Goal: Task Accomplishment & Management: Use online tool/utility

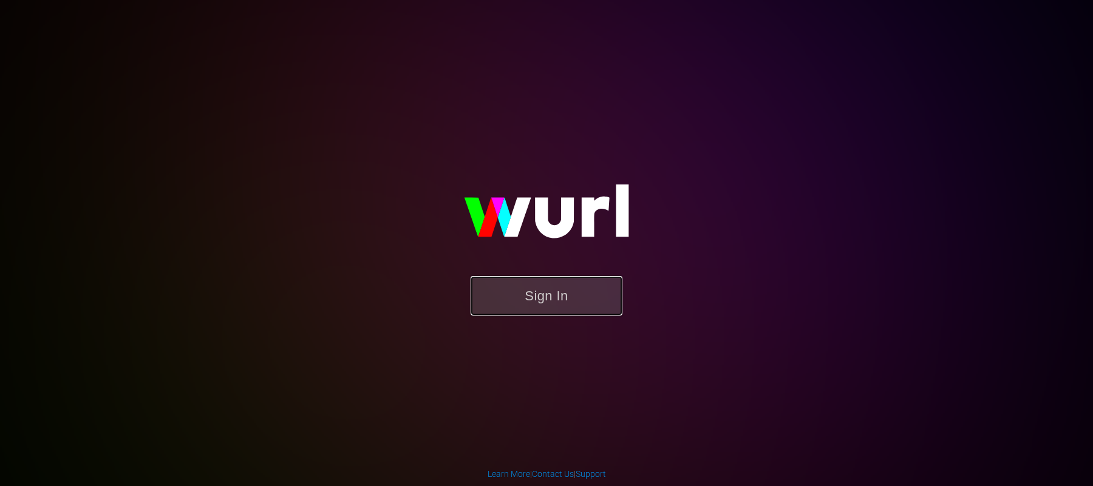
click at [515, 308] on button "Sign In" at bounding box center [547, 295] width 152 height 39
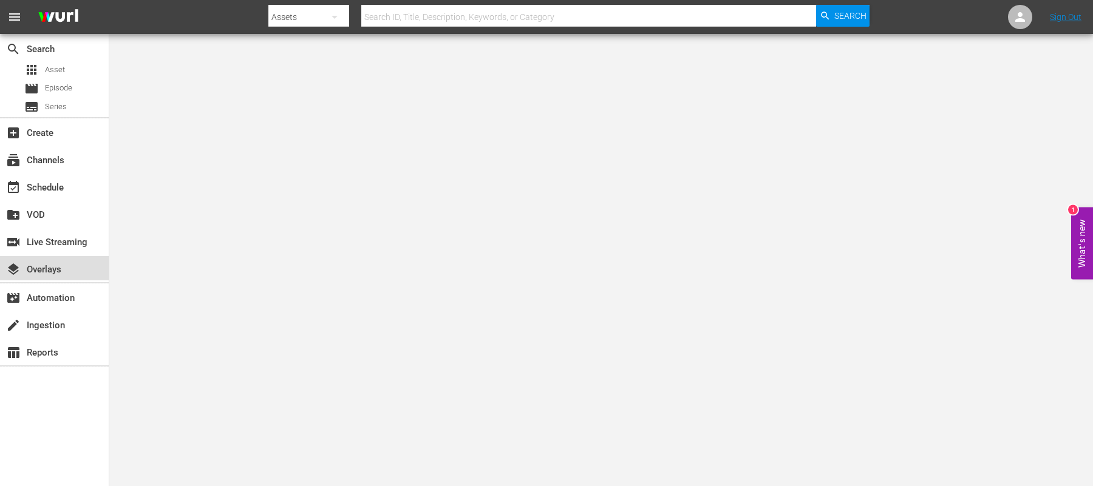
click at [40, 262] on div "layers Overlays" at bounding box center [34, 267] width 68 height 11
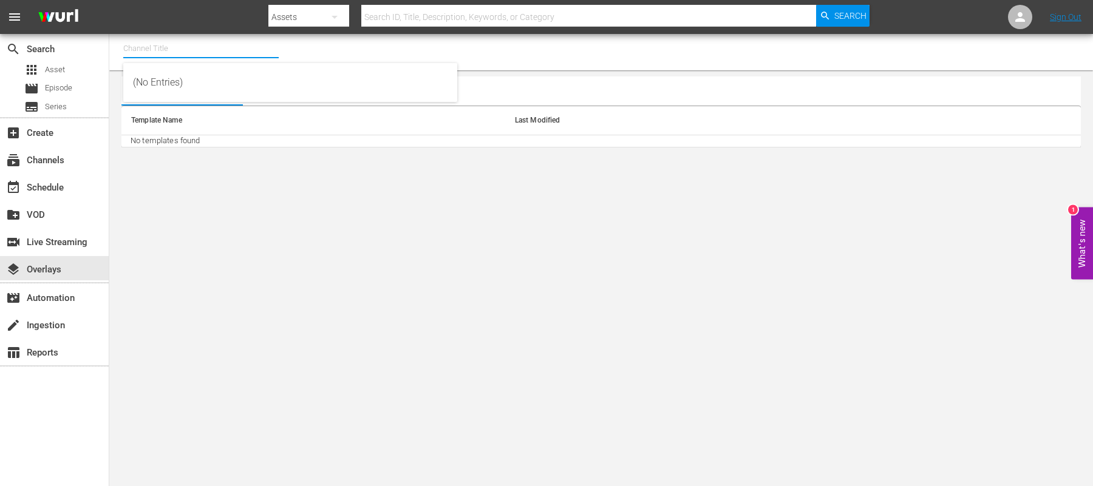
click at [174, 55] on input "text" at bounding box center [200, 48] width 155 height 29
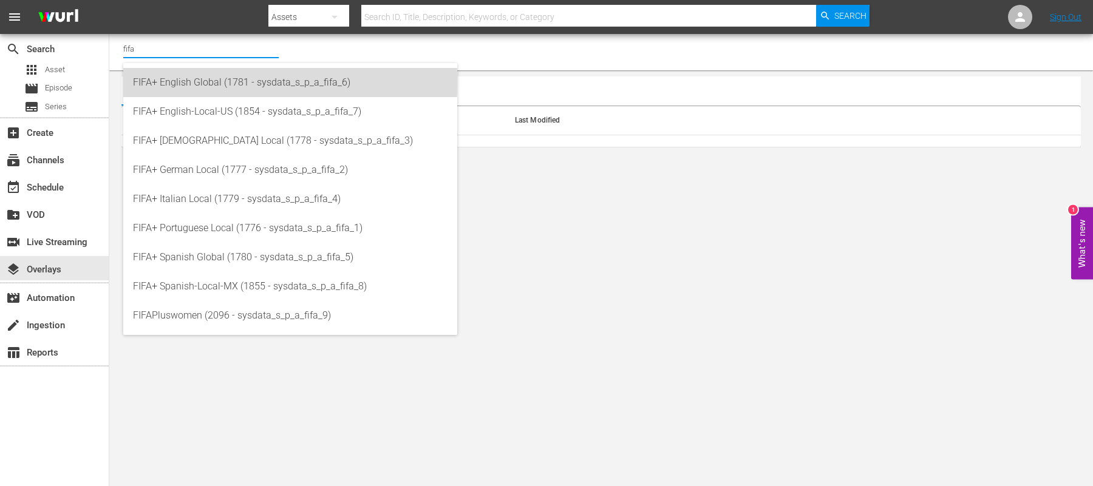
click at [188, 82] on div "FIFA+ English Global (1781 - sysdata_s_p_a_fifa_6)" at bounding box center [290, 82] width 314 height 29
type input "FIFA+ English Global (1781 - sysdata_s_p_a_fifa_6)"
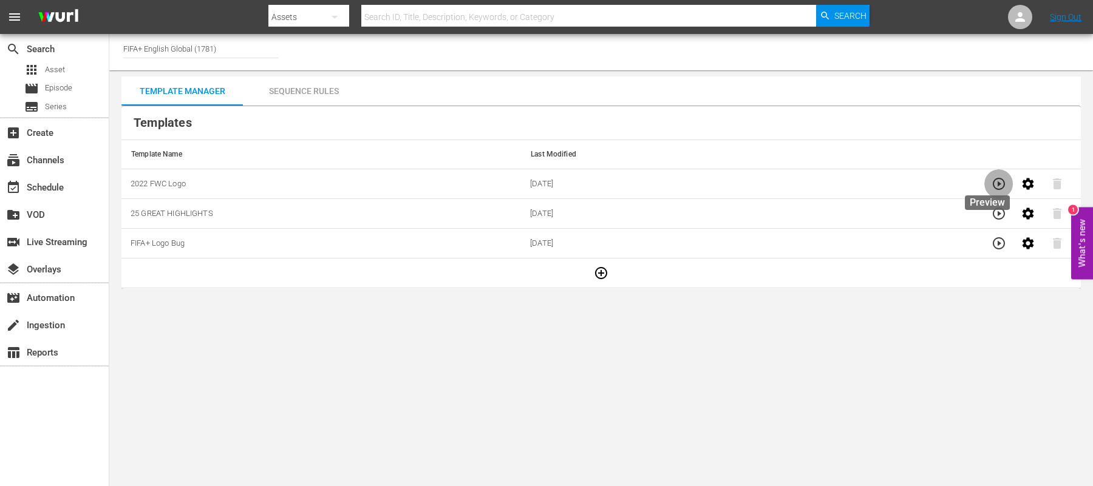
click at [993, 181] on icon "button" at bounding box center [999, 184] width 12 height 12
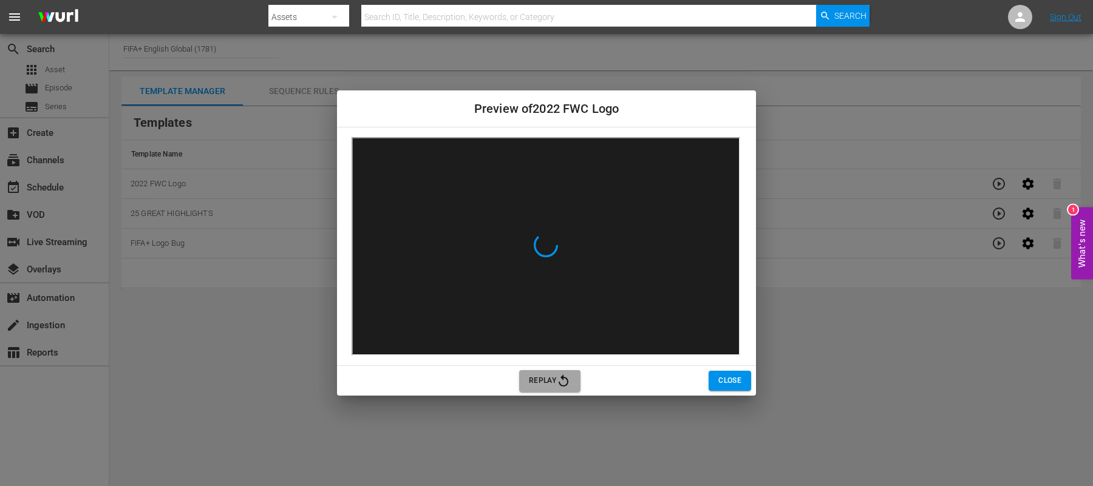
click at [539, 387] on span "Replay" at bounding box center [550, 381] width 42 height 15
click at [249, 395] on div "Preview of 2022 FWC Logo Replay Close" at bounding box center [546, 243] width 1093 height 486
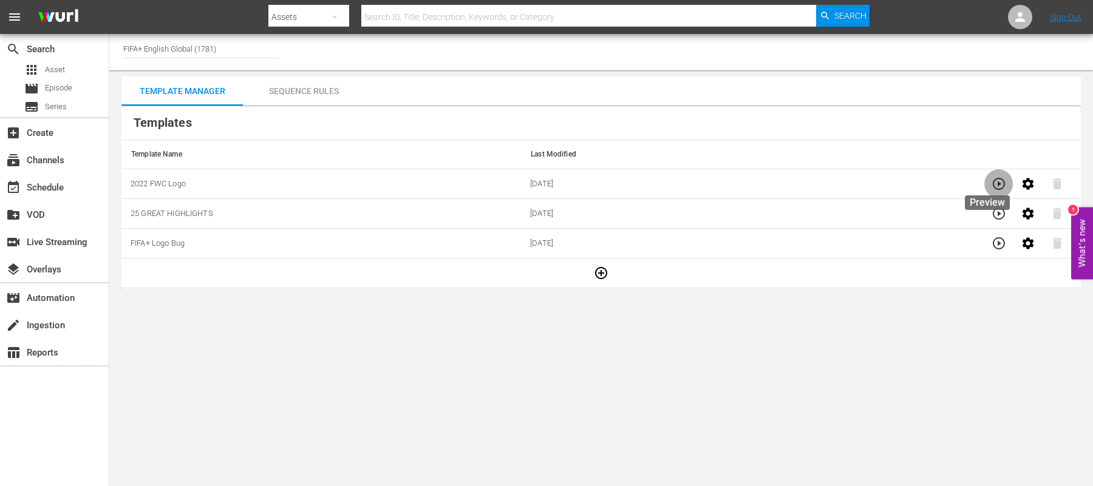
click at [991, 185] on icon "button" at bounding box center [998, 184] width 15 height 15
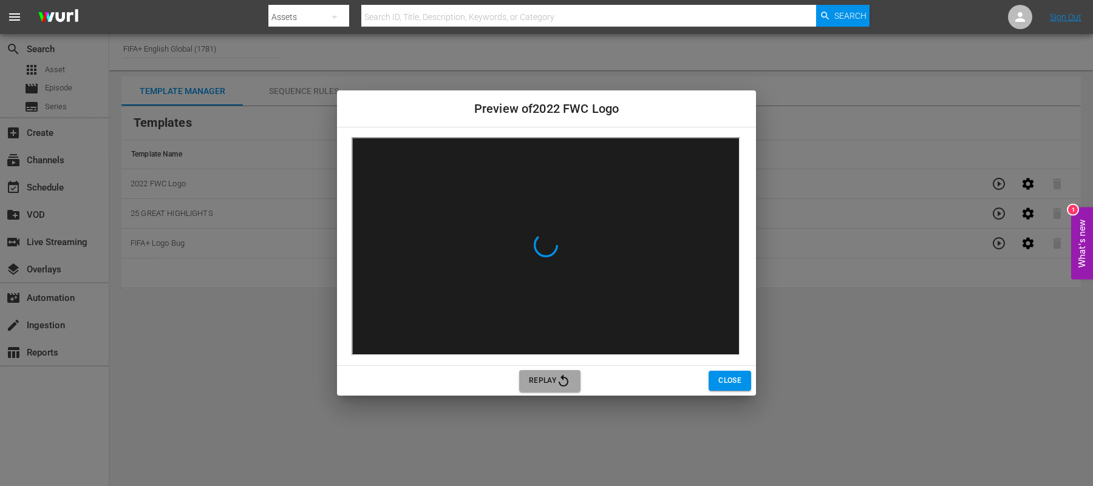
click at [538, 386] on span "Replay" at bounding box center [550, 381] width 42 height 15
click at [535, 243] on icon at bounding box center [545, 245] width 29 height 29
click at [555, 375] on span "Replay" at bounding box center [550, 381] width 42 height 15
click at [809, 75] on div "Preview of 2022 FWC Logo Replay Close" at bounding box center [546, 243] width 1093 height 486
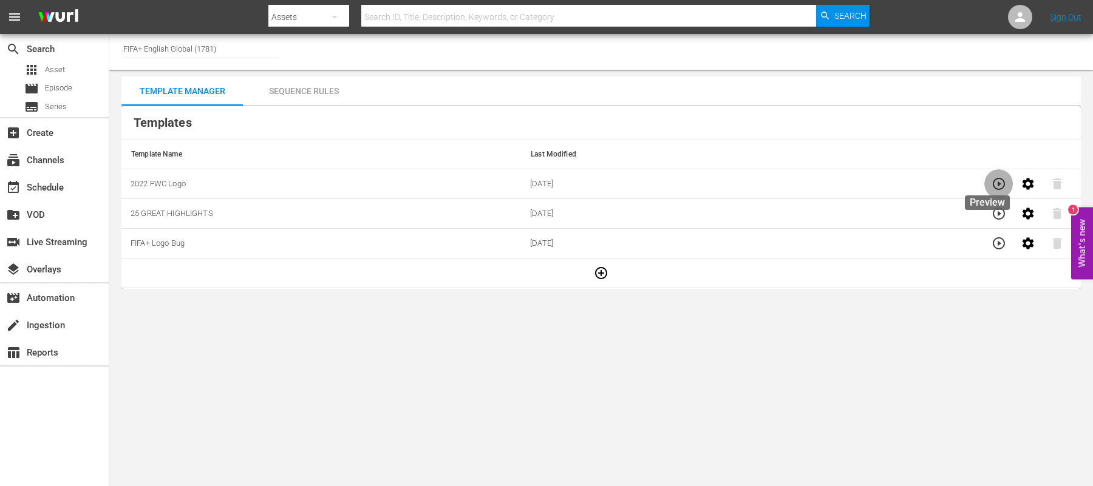
click at [991, 184] on icon "button" at bounding box center [998, 184] width 15 height 15
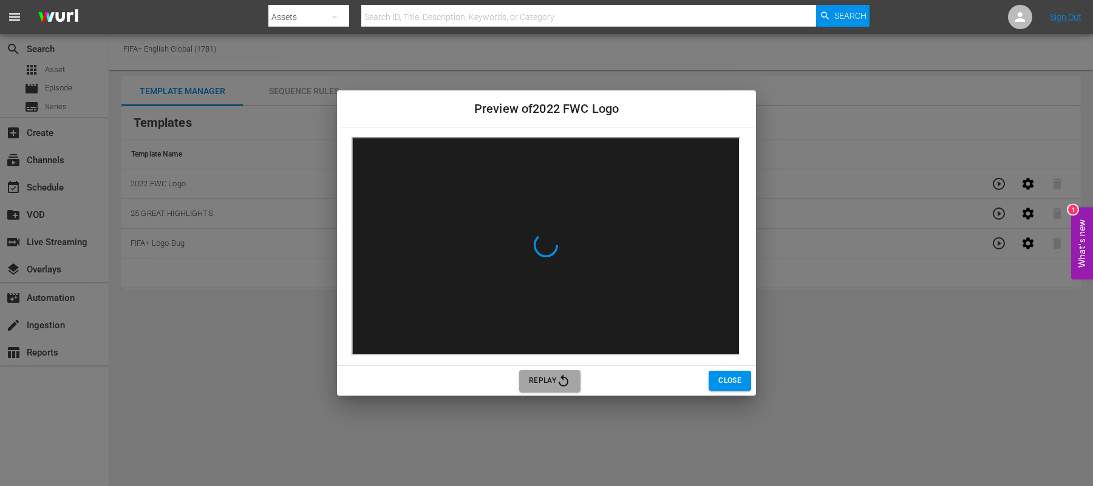
click at [576, 382] on button "Replay" at bounding box center [549, 381] width 61 height 22
click at [727, 384] on span "Close" at bounding box center [729, 381] width 23 height 13
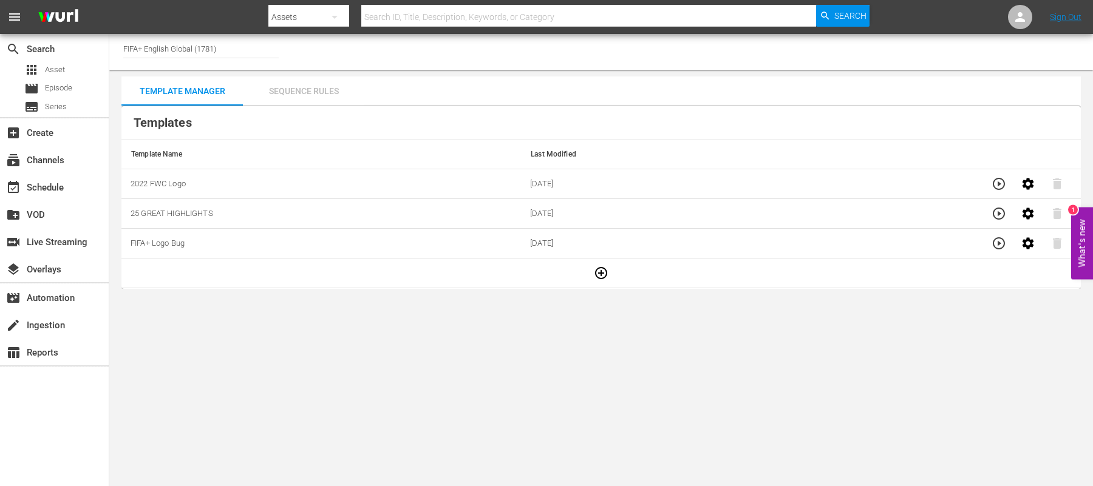
click at [309, 88] on div "Sequence Rules" at bounding box center [303, 90] width 121 height 29
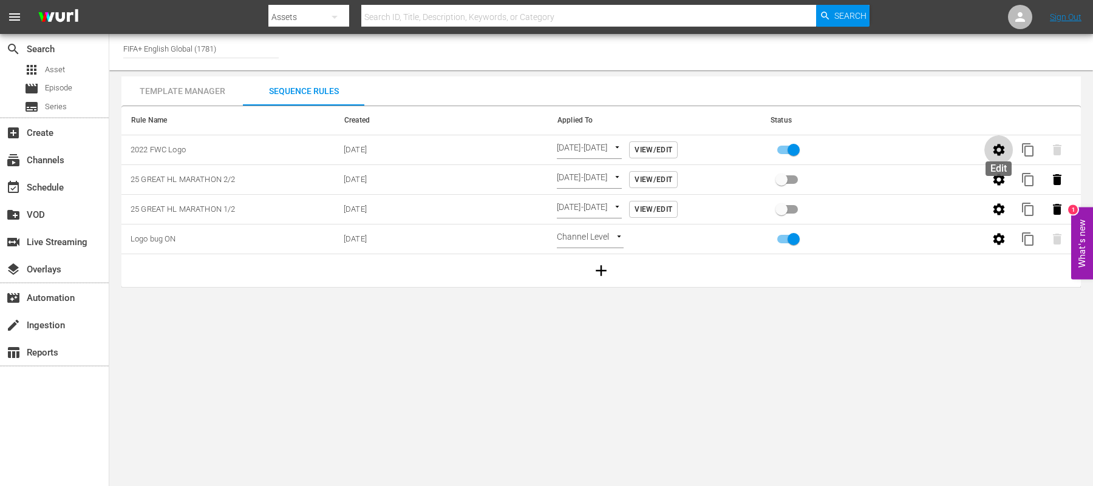
click at [1005, 148] on icon "button" at bounding box center [998, 150] width 15 height 15
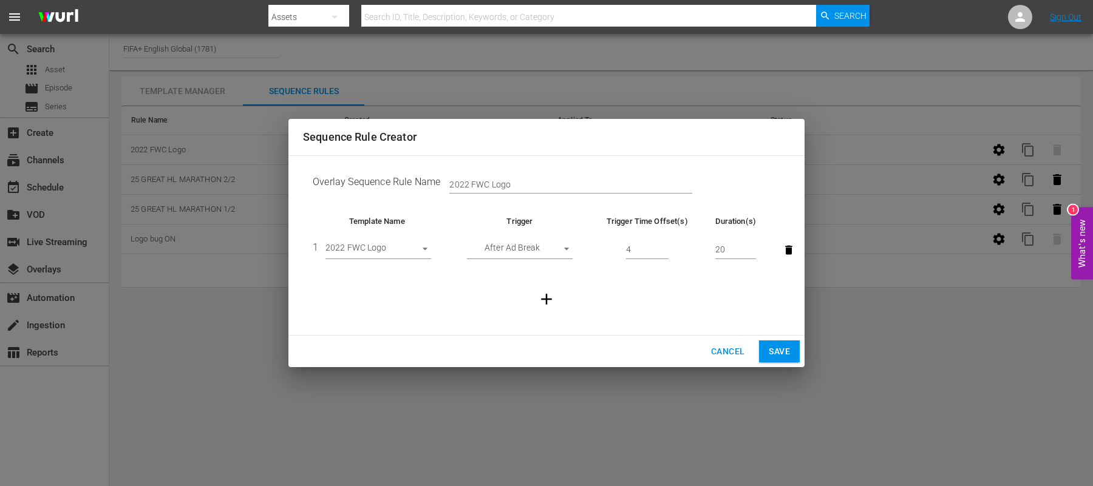
click at [730, 356] on span "Cancel" at bounding box center [727, 351] width 33 height 15
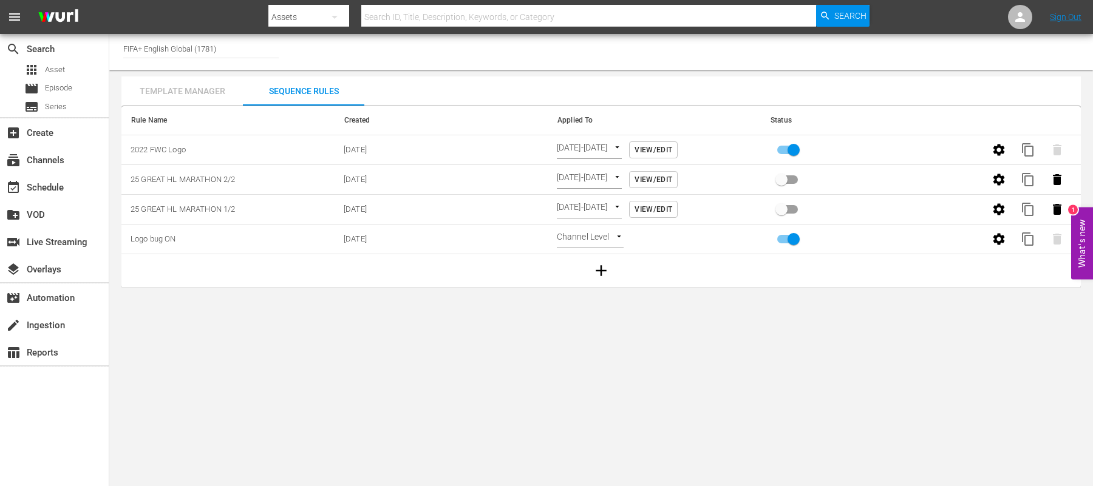
click at [181, 95] on div "Template Manager" at bounding box center [181, 90] width 121 height 29
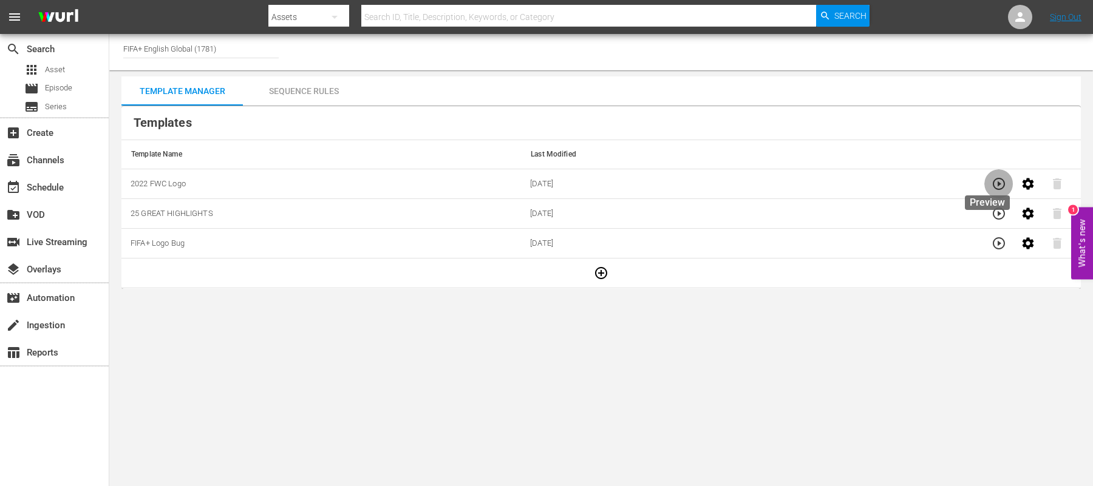
click at [991, 182] on icon "button" at bounding box center [998, 184] width 15 height 15
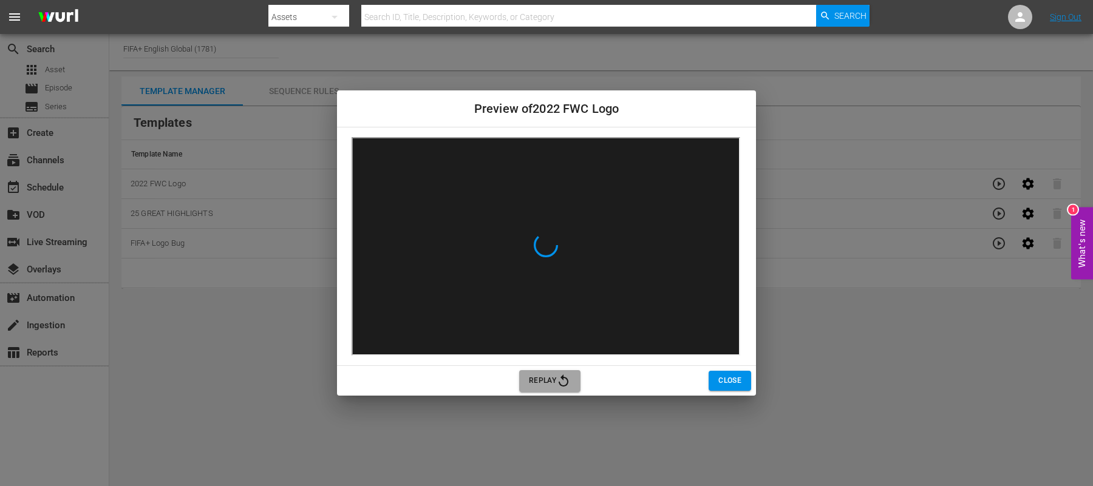
click at [555, 375] on span "Replay" at bounding box center [550, 381] width 42 height 15
click at [735, 373] on button "Close" at bounding box center [729, 381] width 42 height 20
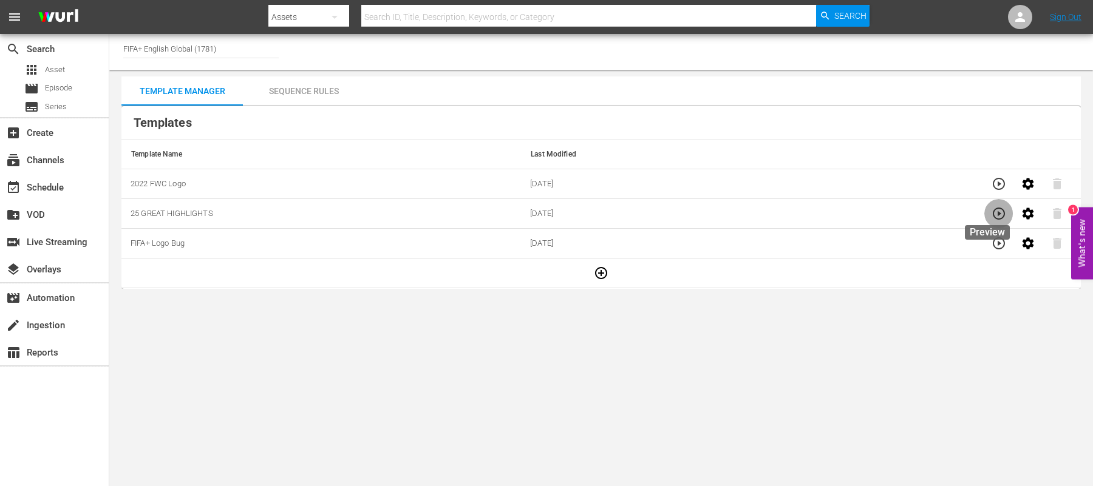
click at [991, 209] on icon "button" at bounding box center [998, 213] width 15 height 15
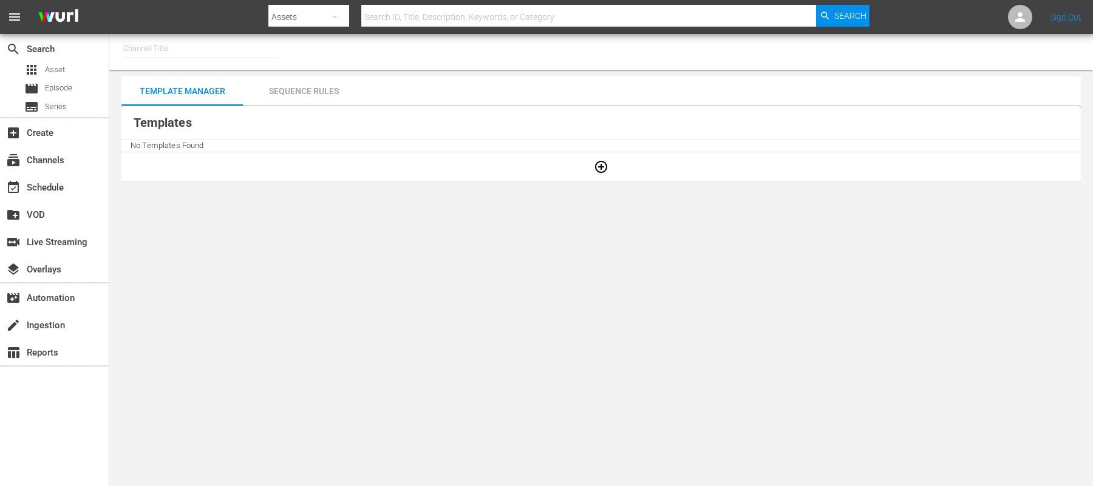
type input "FIFA+ English Global (1781)"
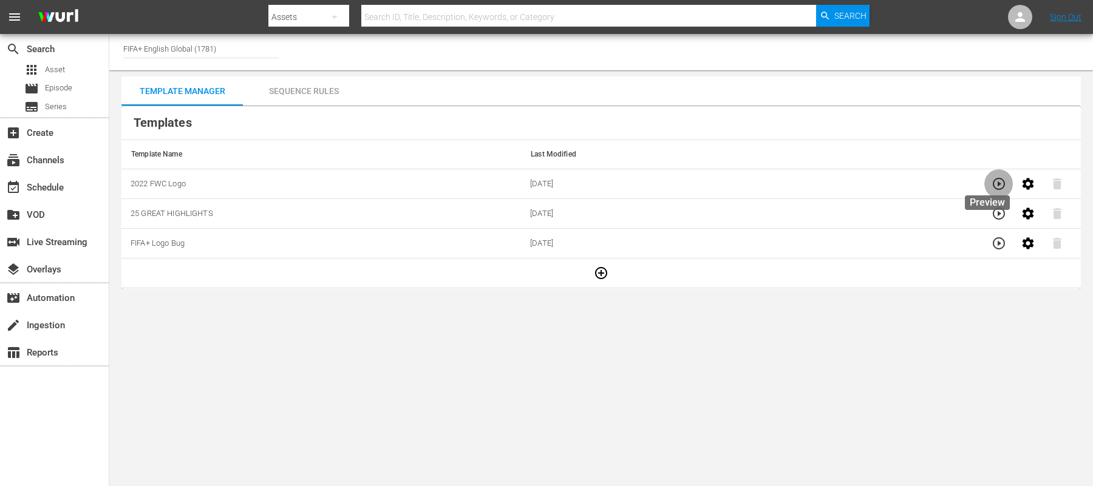
click at [991, 186] on icon "button" at bounding box center [998, 184] width 15 height 15
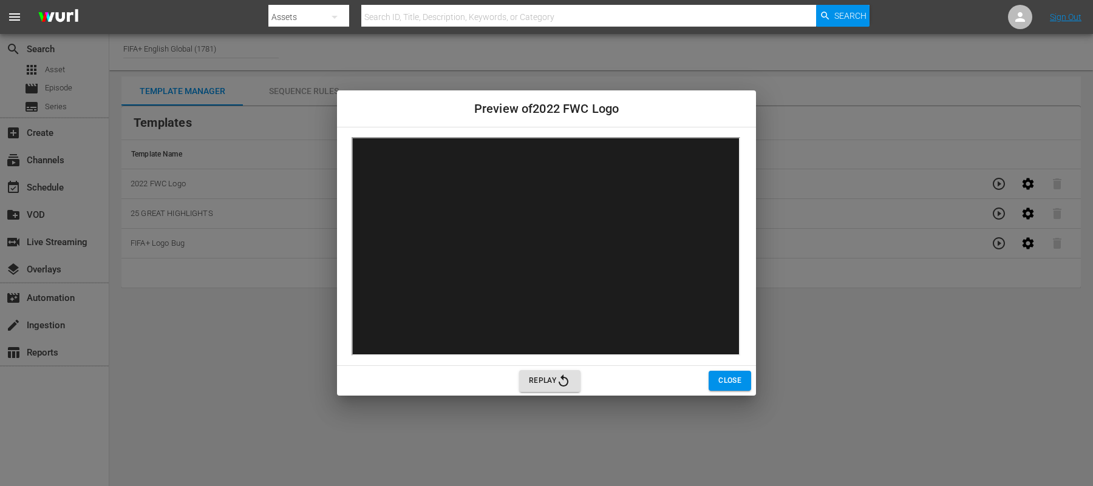
click at [217, 317] on div "Preview of 2022 FWC Logo Replay Close" at bounding box center [546, 243] width 1093 height 486
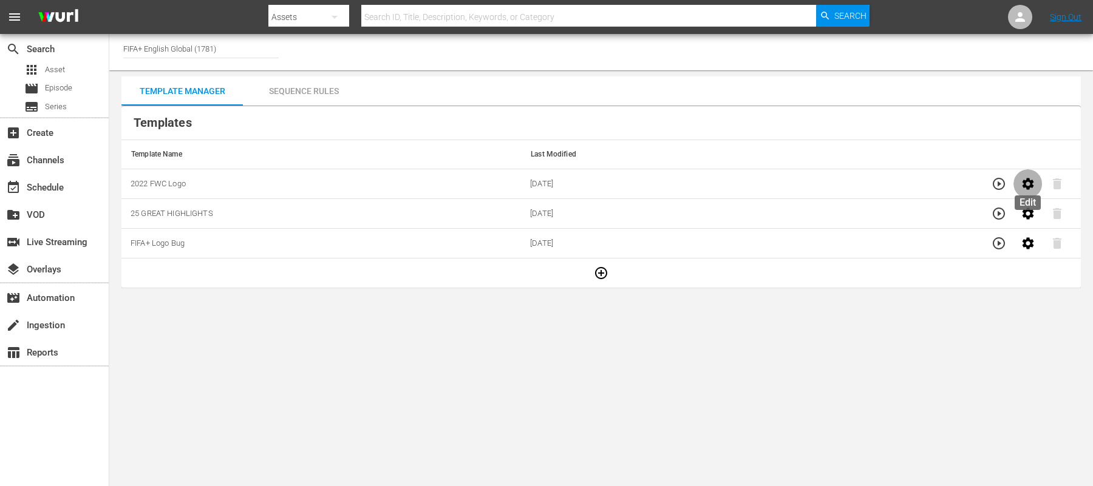
click at [1022, 185] on icon "button" at bounding box center [1028, 184] width 12 height 12
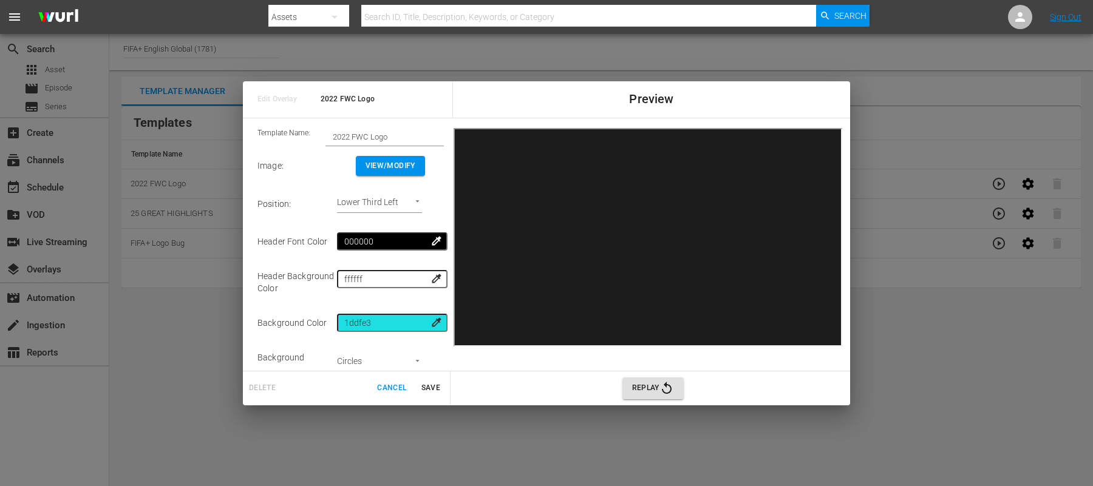
click at [916, 63] on div "Edit Overlay 2022 FWC Logo Preview Template Name: 2022 FWC Logo Image : View/Mo…" at bounding box center [546, 243] width 1093 height 486
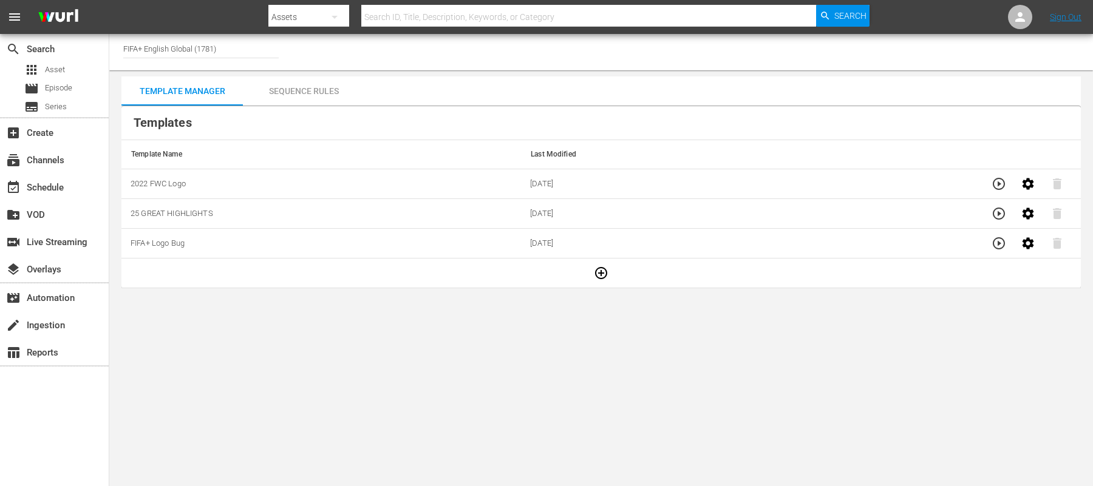
click at [254, 205] on td "25 GREAT HIGHLIGHTS" at bounding box center [320, 214] width 399 height 30
click at [1002, 211] on icon "button" at bounding box center [998, 213] width 15 height 15
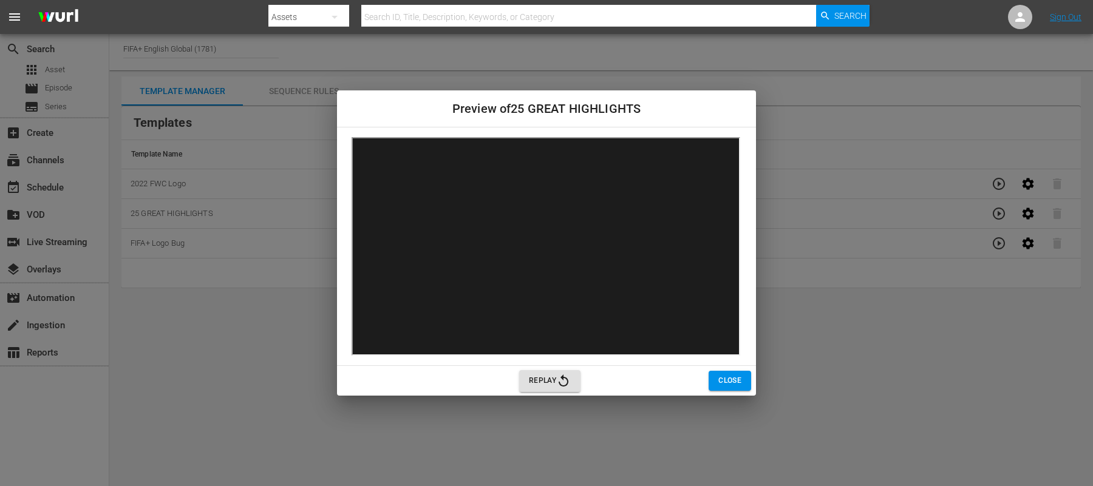
click at [273, 341] on div "Preview of 25 GREAT HIGHLIGHTS Replay Close" at bounding box center [546, 243] width 1093 height 486
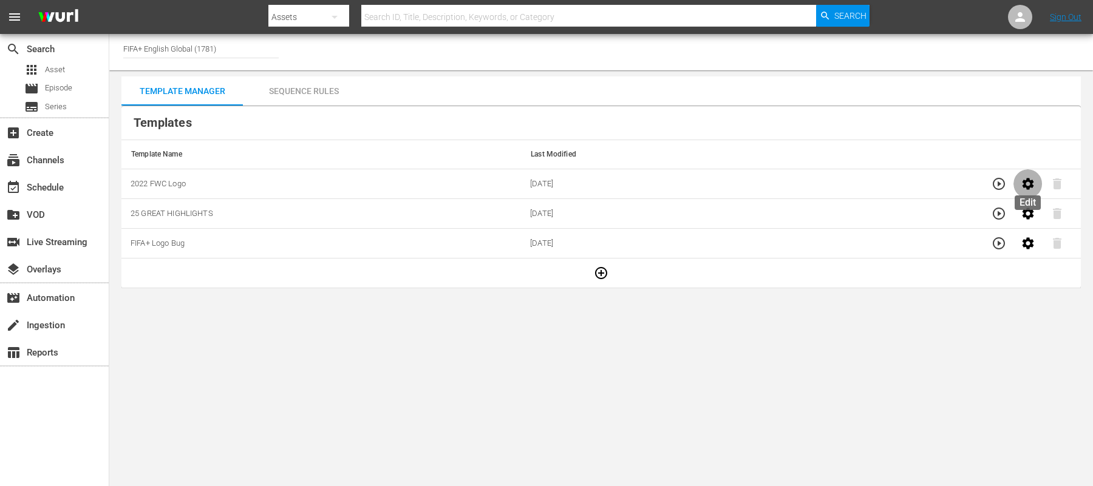
click at [1030, 192] on button "button" at bounding box center [1027, 183] width 29 height 29
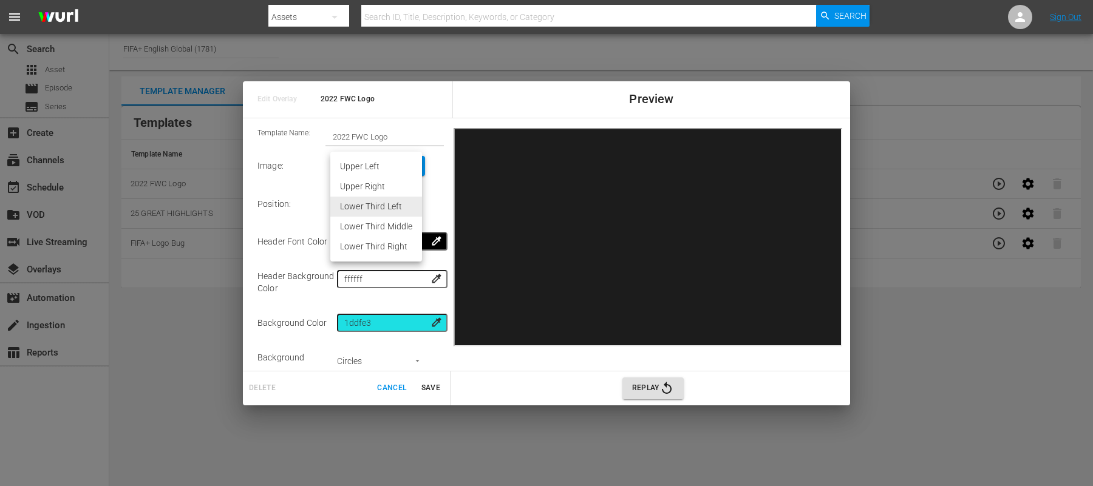
click at [384, 199] on body "menu Search By Assets Search ID, Title, Description, Keywords, or Category Sear…" at bounding box center [546, 243] width 1093 height 486
click at [397, 243] on li "Lower Third Right" at bounding box center [376, 247] width 92 height 20
click at [390, 203] on body "menu Search By Assets Search ID, Title, Description, Keywords, or Category Sear…" at bounding box center [546, 243] width 1093 height 486
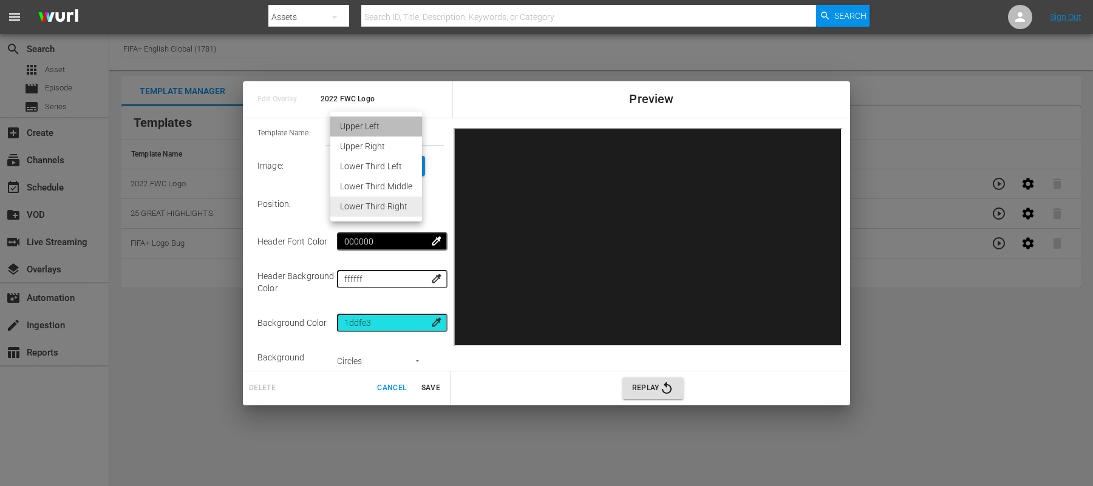
click at [358, 126] on li "Upper Left" at bounding box center [376, 127] width 92 height 20
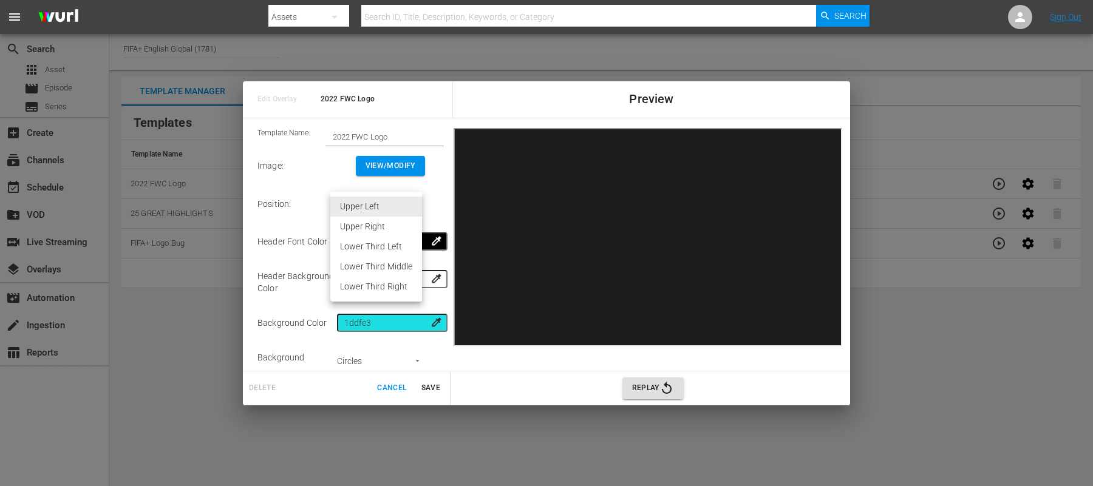
click at [382, 211] on body "menu Search By Assets Search ID, Title, Description, Keywords, or Category Sear…" at bounding box center [546, 243] width 1093 height 486
click at [398, 289] on li "Lower Third Right" at bounding box center [376, 287] width 92 height 20
type input "Lower Third Right"
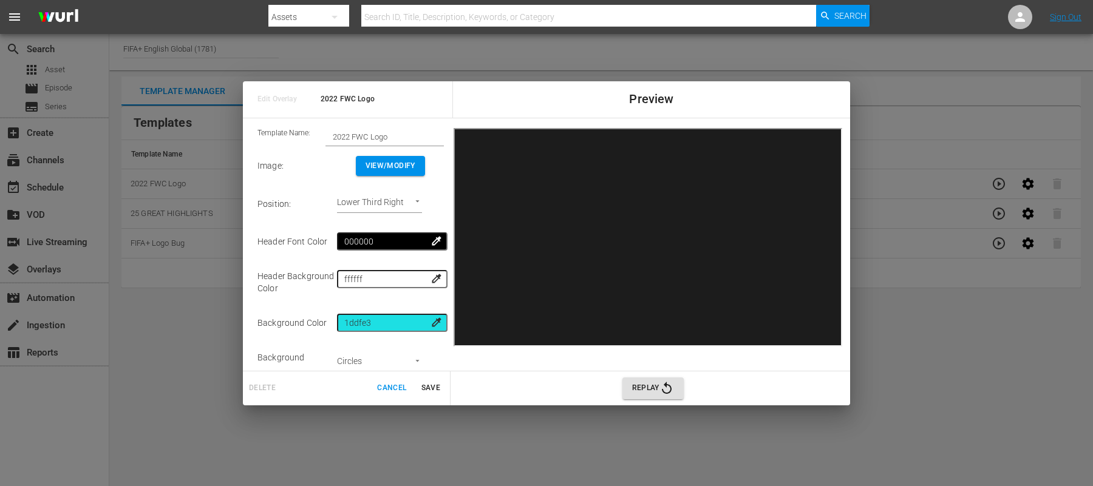
drag, startPoint x: 175, startPoint y: 380, endPoint x: 878, endPoint y: 330, distance: 704.2
click at [878, 330] on div "Edit Overlay 2022 FWC Logo Preview Template Name: 2022 FWC Logo Image : View/Mo…" at bounding box center [546, 243] width 1093 height 486
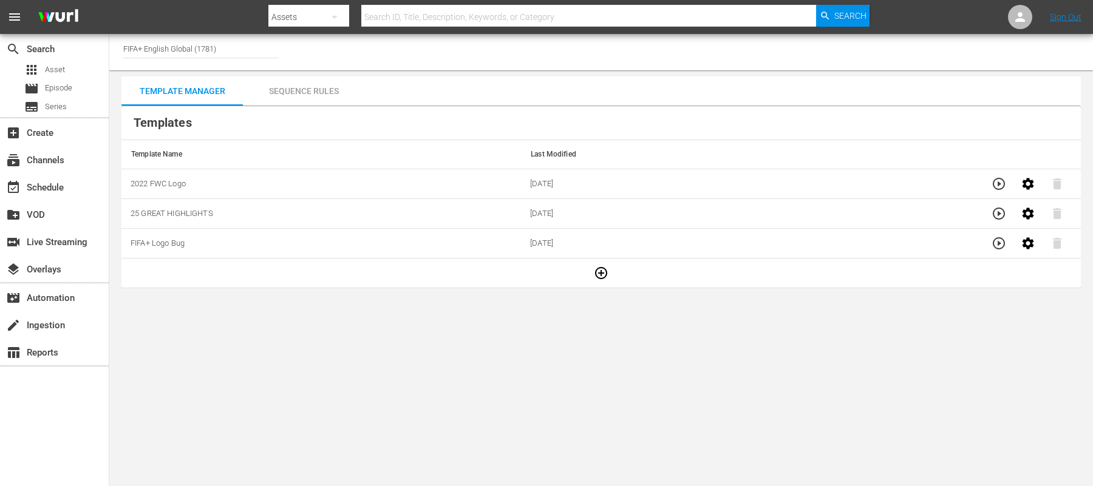
click at [939, 319] on body "menu Search By Assets Search ID, Title, Description, Keywords, or Category Sear…" at bounding box center [546, 243] width 1093 height 486
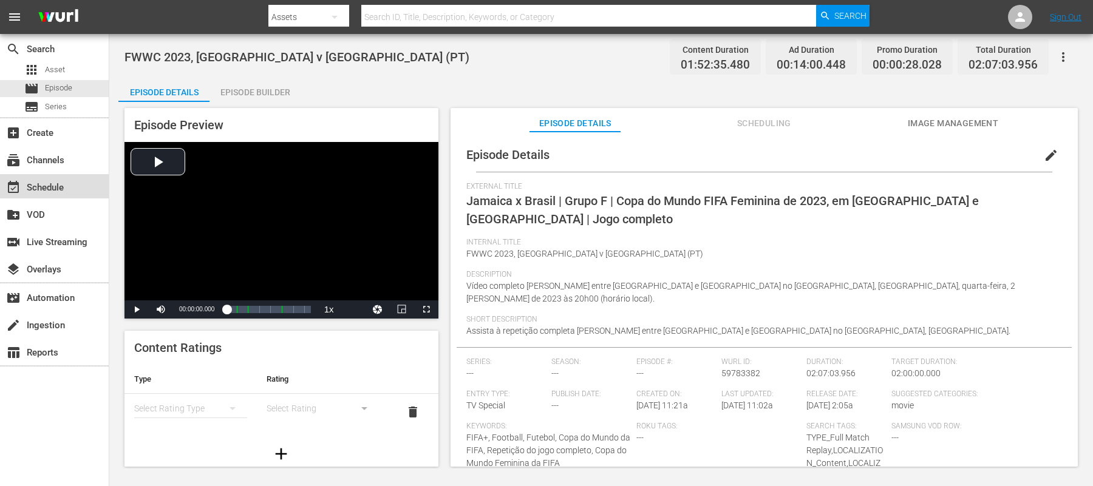
click at [35, 180] on div "event_available Schedule" at bounding box center [34, 185] width 68 height 11
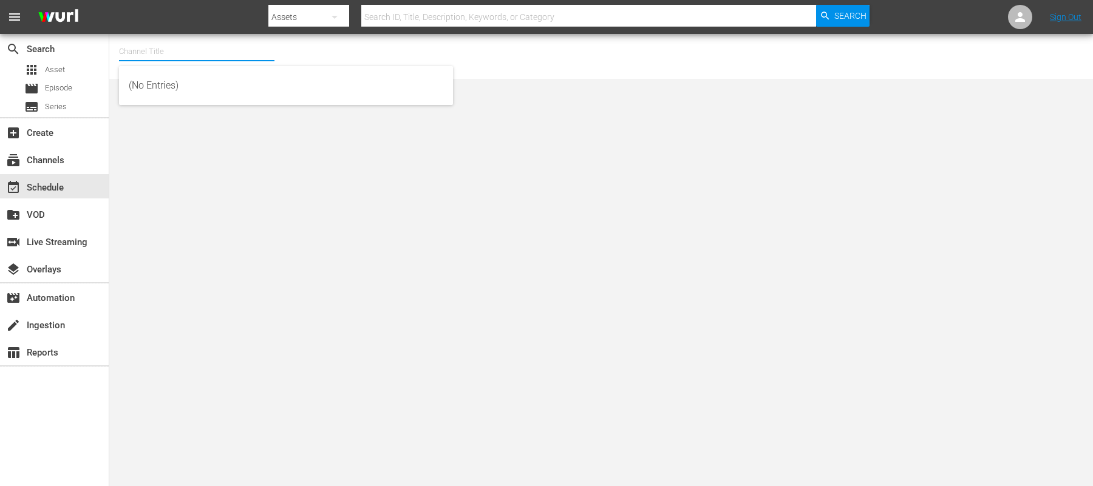
click at [165, 43] on input "text" at bounding box center [196, 51] width 155 height 29
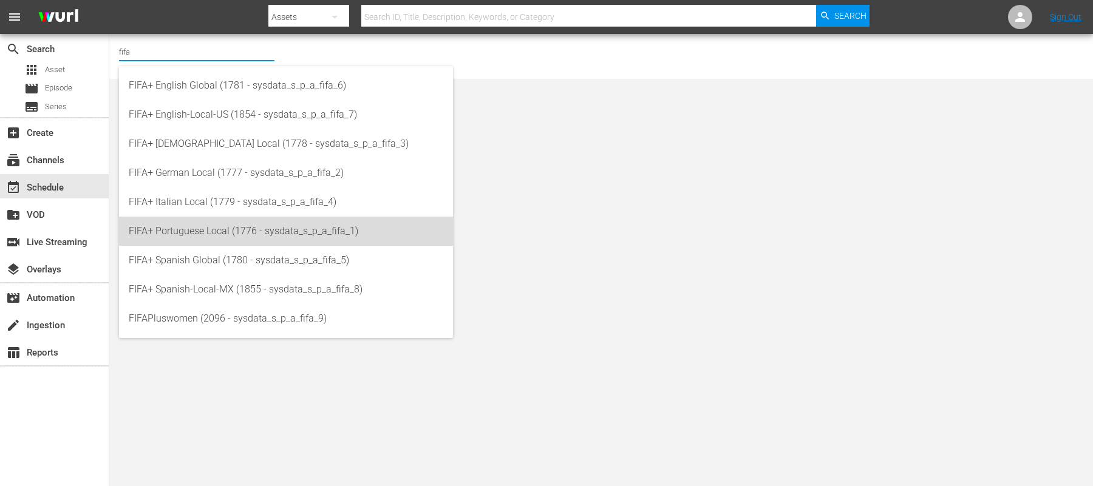
click at [204, 233] on div "FIFA+ Portuguese Local (1776 - sysdata_s_p_a_fifa_1)" at bounding box center [286, 231] width 314 height 29
type input "FIFA+ Portuguese Local (1776 - sysdata_s_p_a_fifa_1)"
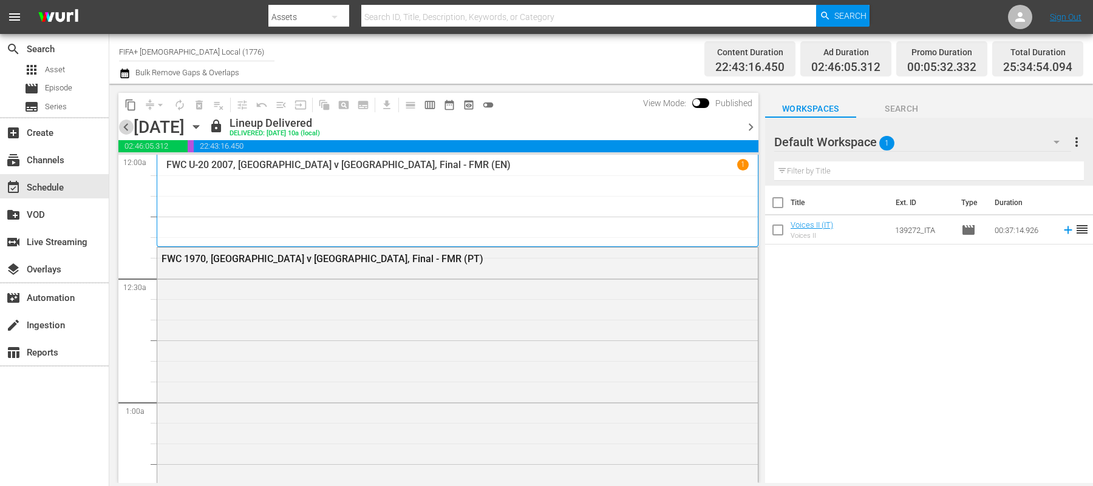
click at [127, 127] on span "chevron_left" at bounding box center [125, 127] width 15 height 15
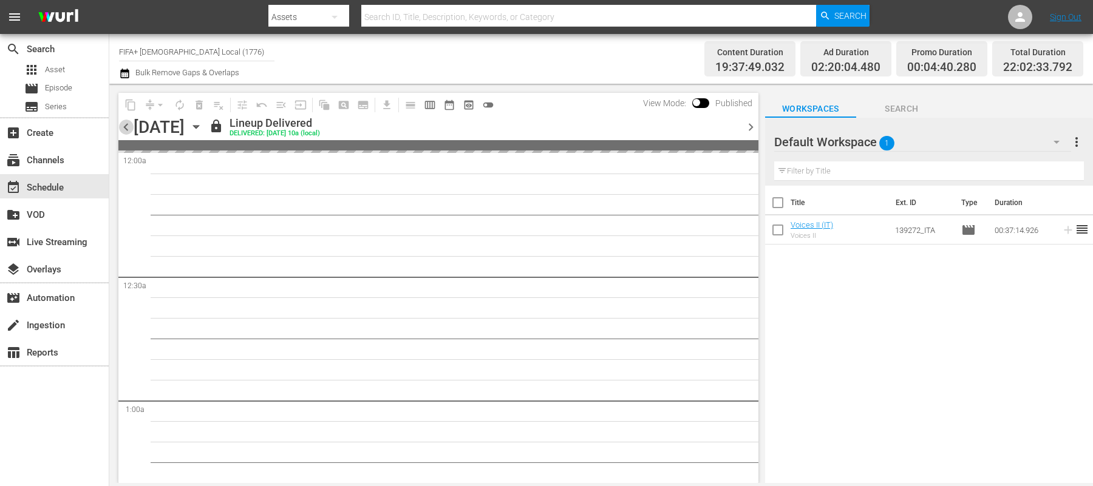
click at [127, 127] on span "chevron_left" at bounding box center [125, 127] width 15 height 15
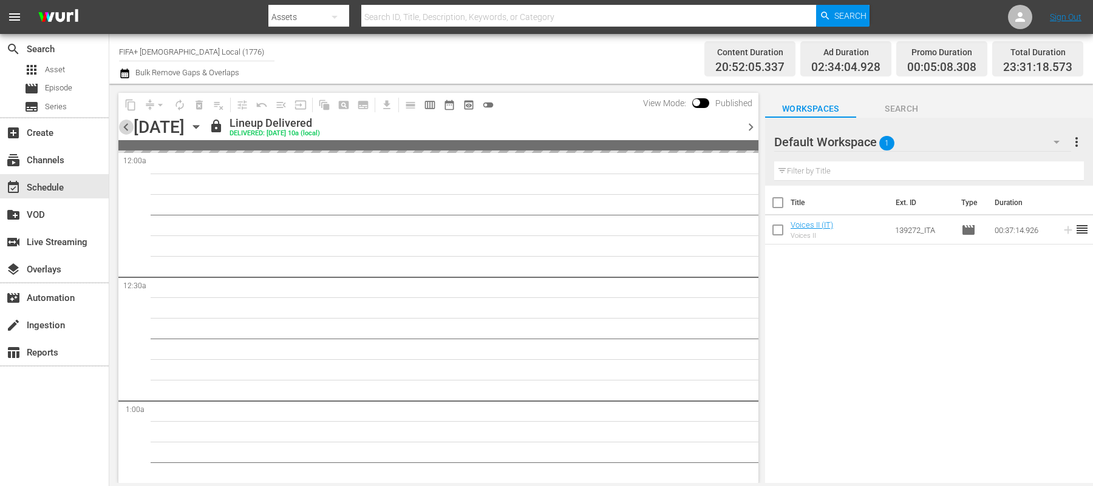
click at [127, 127] on span "chevron_left" at bounding box center [125, 127] width 15 height 15
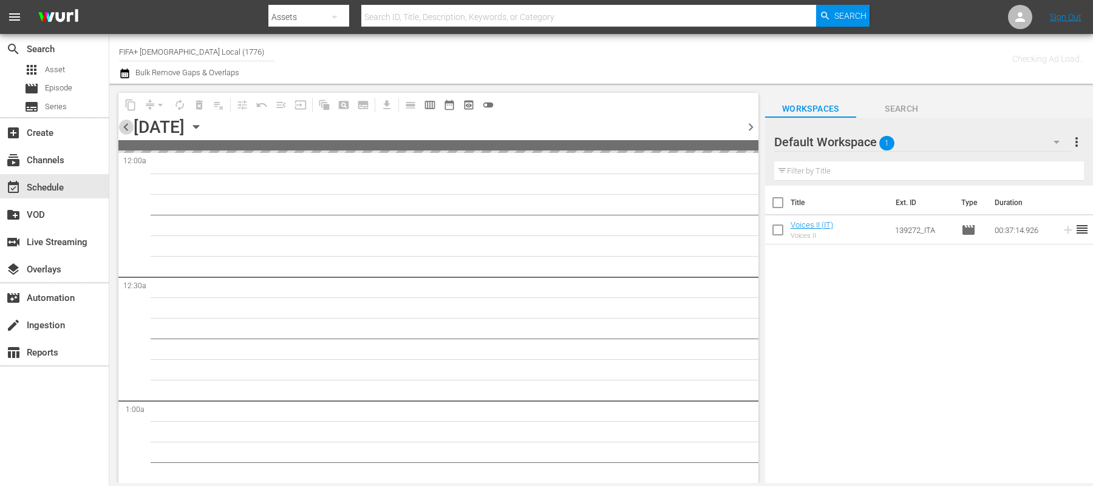
click at [127, 127] on span "chevron_left" at bounding box center [125, 127] width 15 height 15
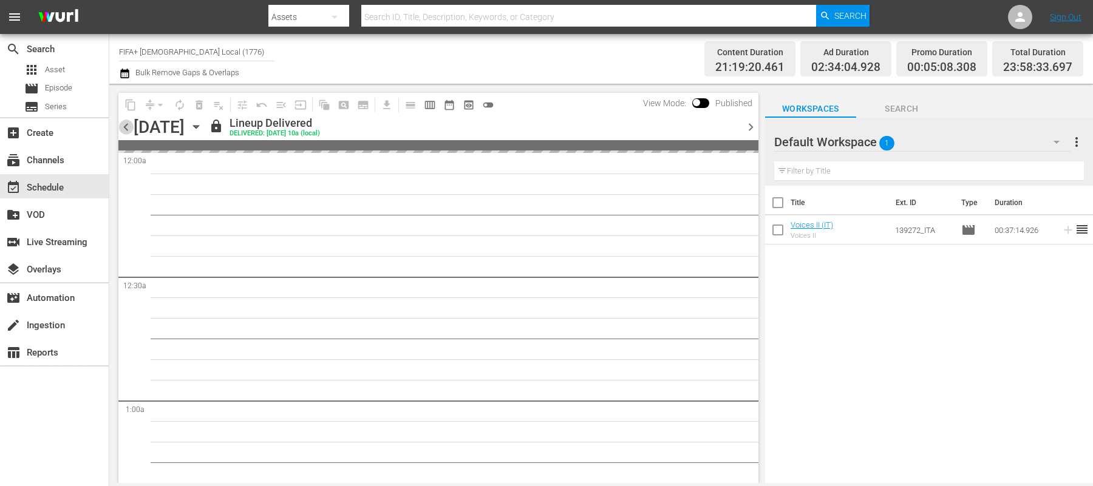
click at [127, 127] on span "chevron_left" at bounding box center [125, 127] width 15 height 15
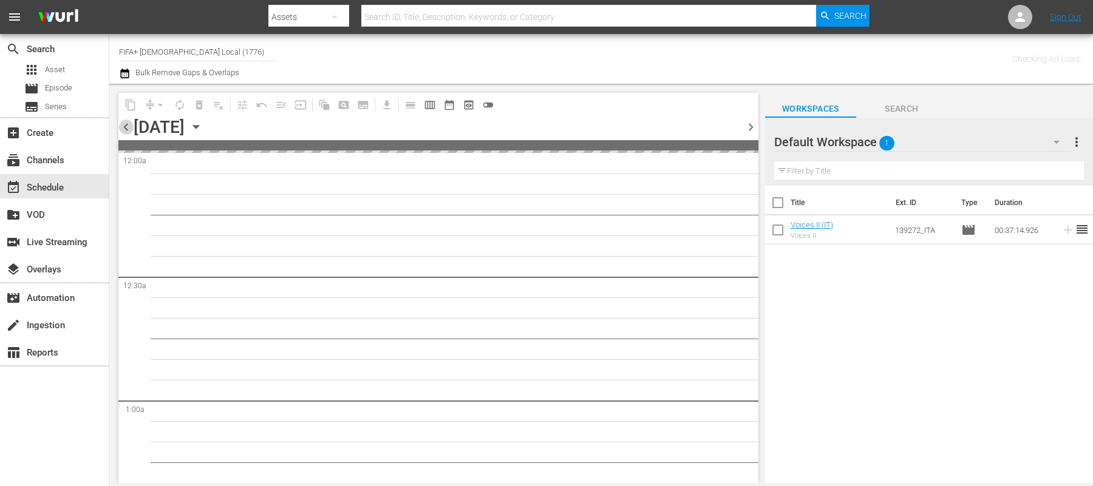
click at [127, 127] on span "chevron_left" at bounding box center [125, 127] width 15 height 15
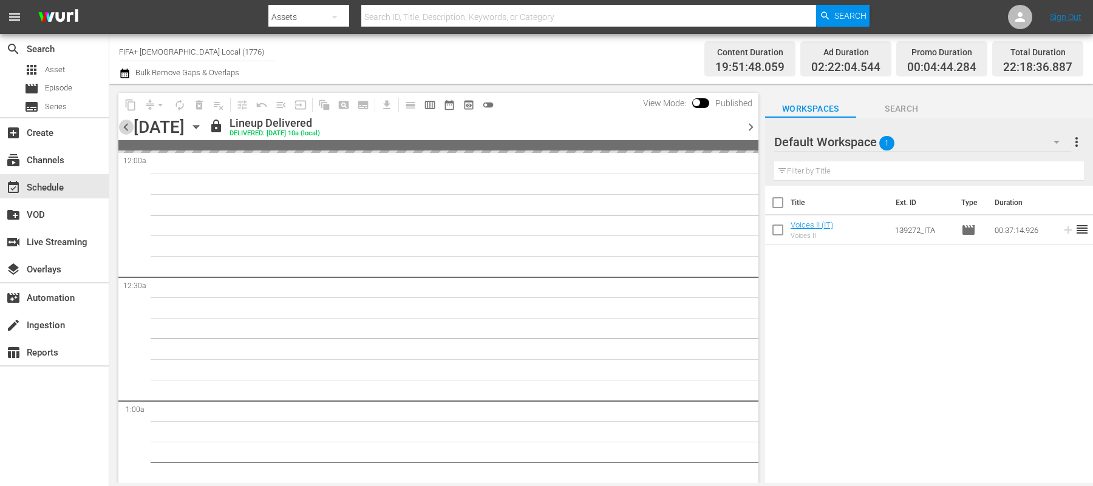
click at [127, 127] on span "chevron_left" at bounding box center [125, 127] width 15 height 15
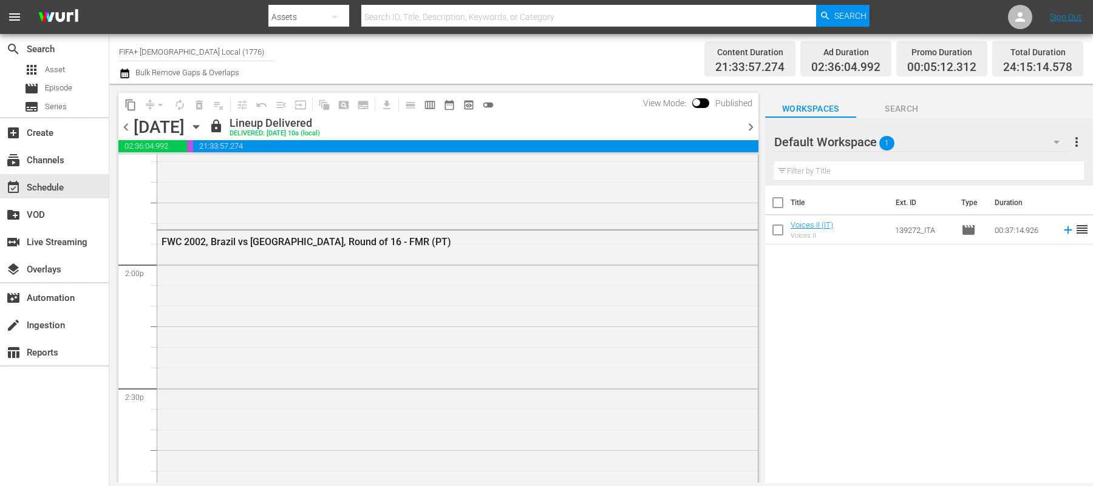
scroll to position [3357, 0]
click at [282, 256] on div "FWC 2002, Brazil vs Belgium, Round of 16 - FMR (PT)" at bounding box center [457, 455] width 600 height 449
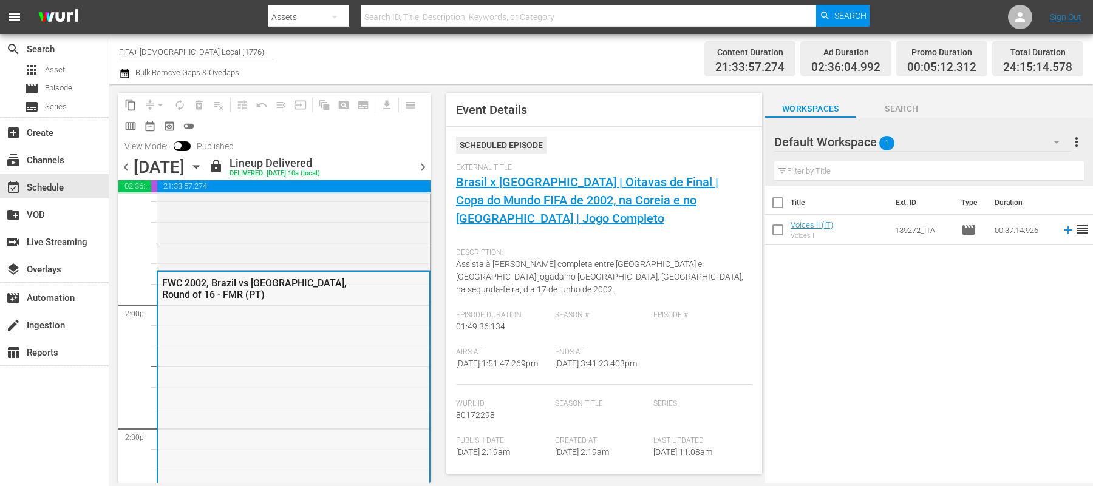
scroll to position [3376, 0]
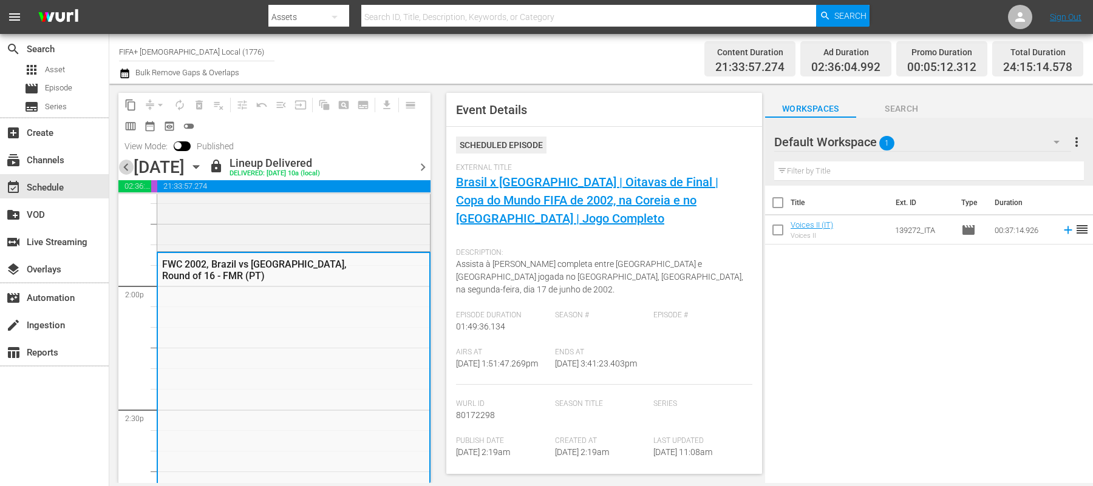
click at [131, 166] on span "chevron_left" at bounding box center [125, 167] width 15 height 15
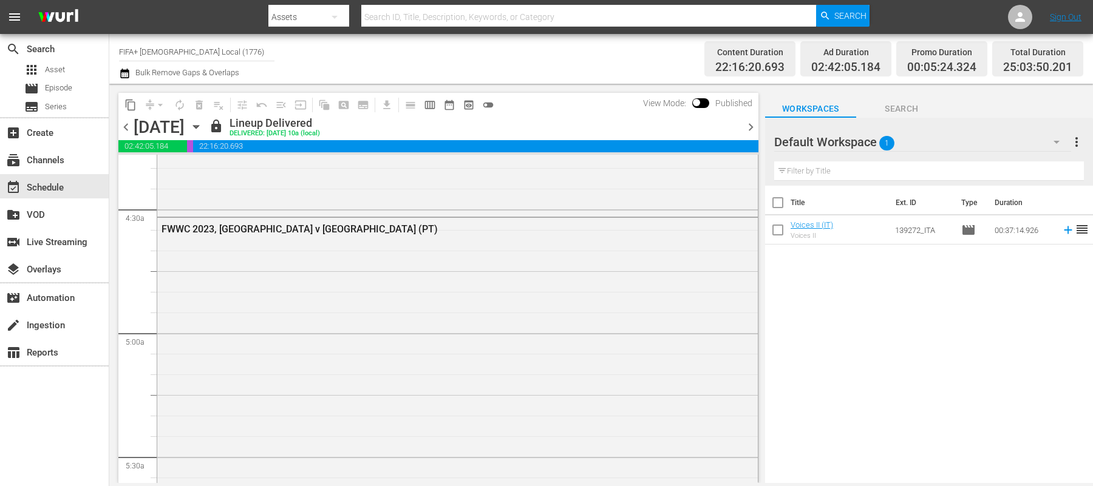
scroll to position [1043, 0]
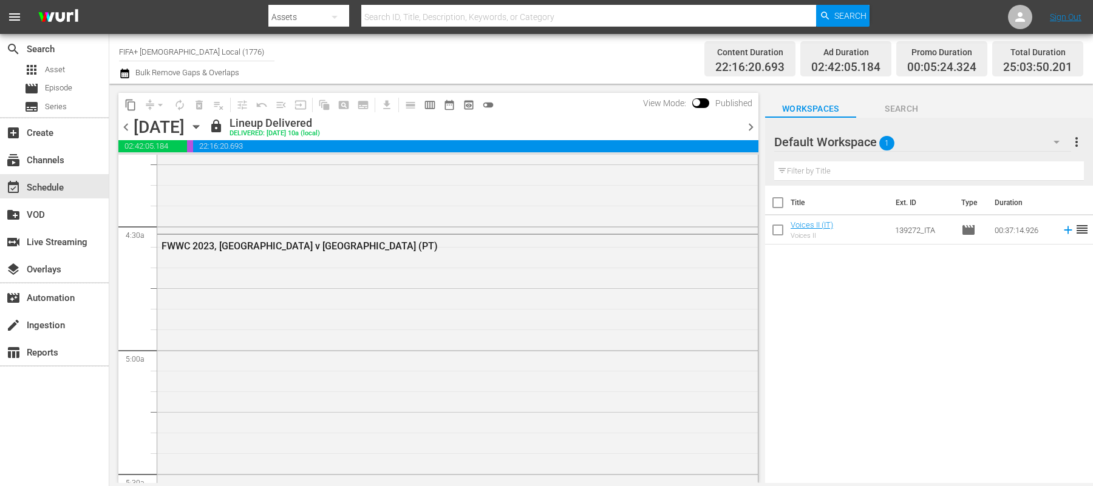
click at [208, 285] on div "FWWC 2023, Jamaica v Brazil (PT)" at bounding box center [457, 495] width 600 height 521
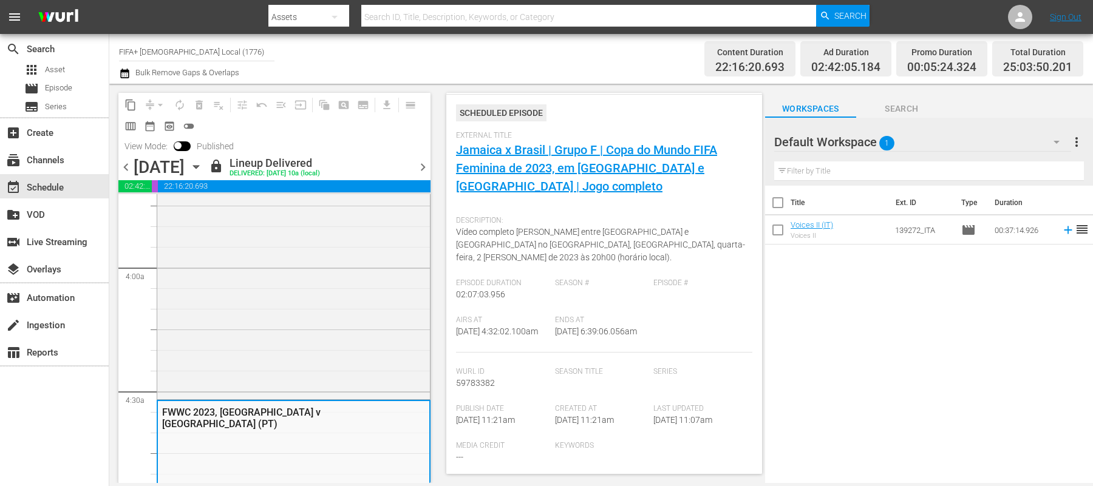
scroll to position [13, 0]
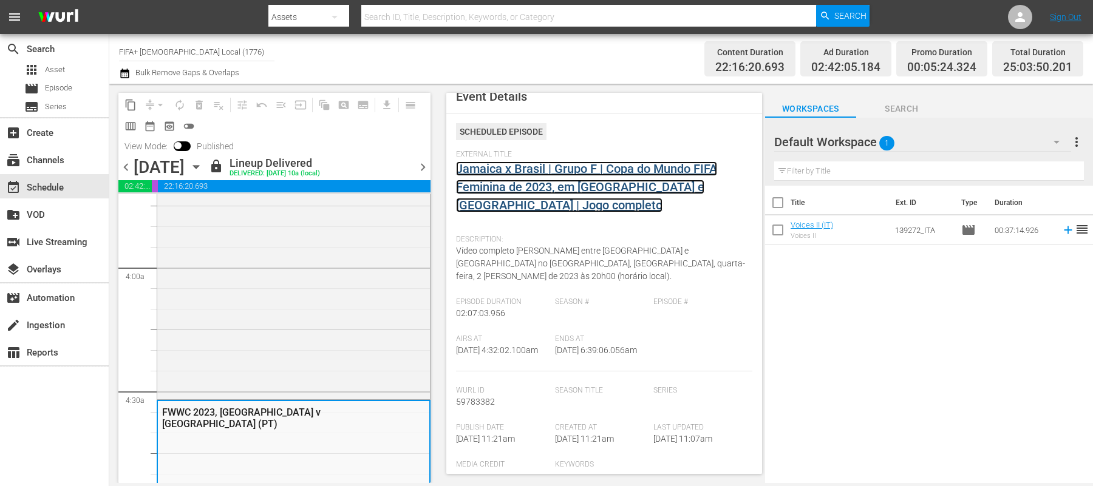
click at [545, 186] on link "Jamaica x Brasil | Grupo F | Copa do Mundo FIFA Feminina de 2023, em Austrália …" at bounding box center [586, 186] width 261 height 51
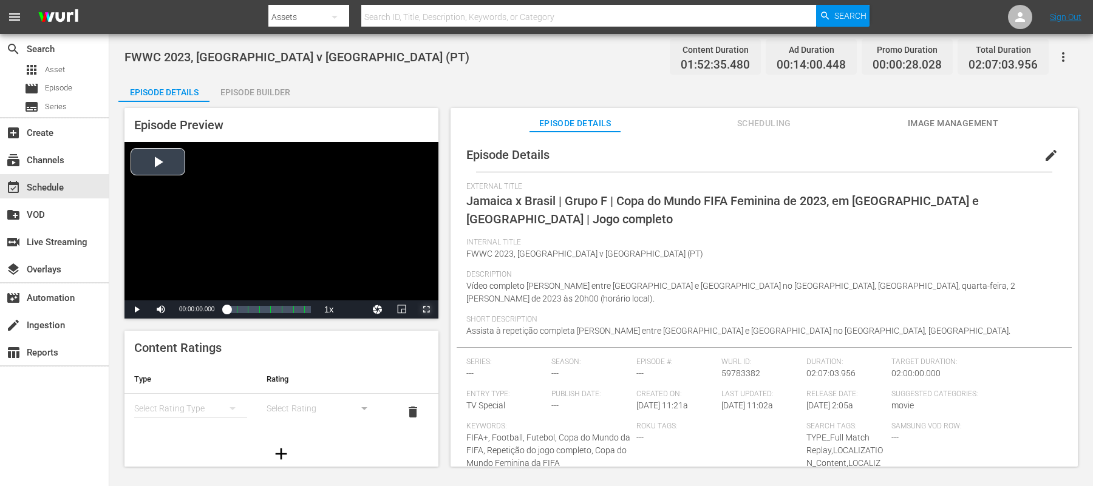
click at [426, 310] on span "Video Player" at bounding box center [426, 310] width 0 height 0
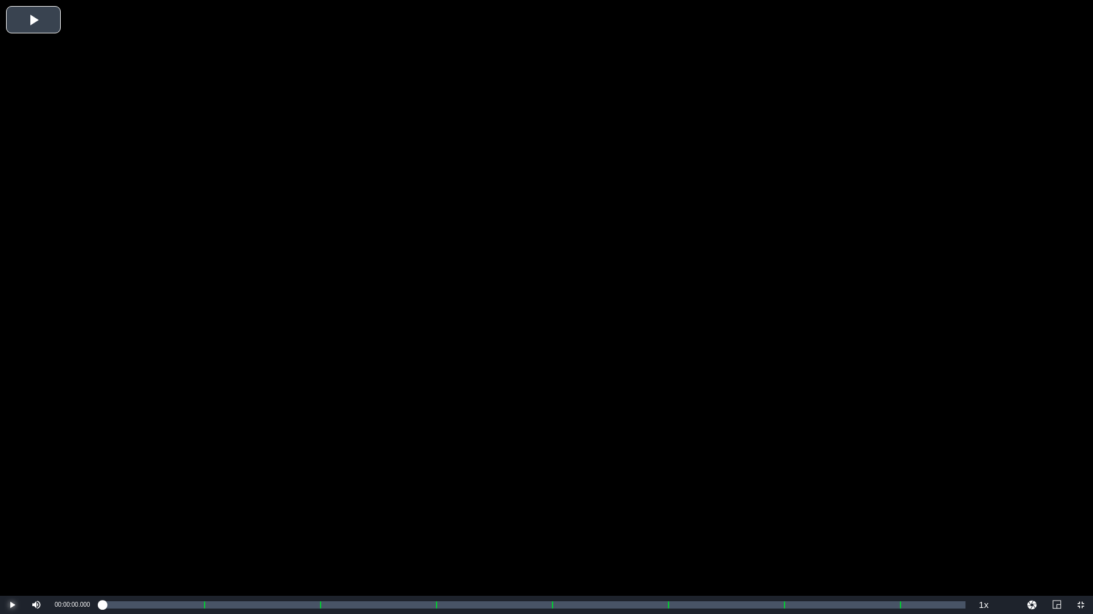
click at [12, 486] on span "Video Player" at bounding box center [12, 605] width 0 height 0
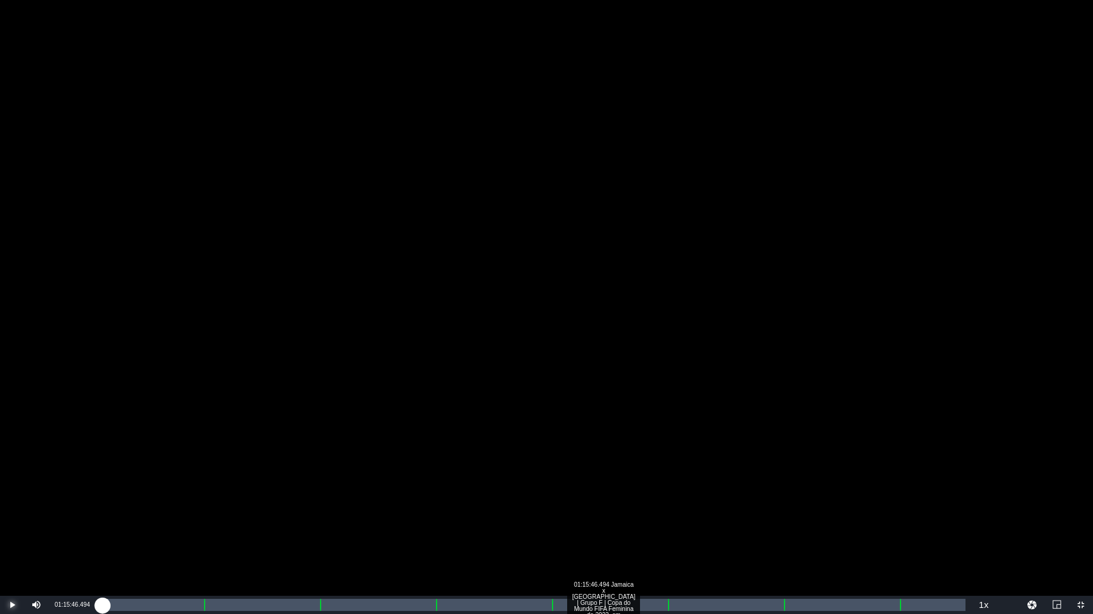
click at [617, 486] on div "Loaded : 0.71% 01:15:46.494 Jamaica x Brasil | Grupo F | Copa do Mundo FIFA Fem…" at bounding box center [533, 605] width 863 height 12
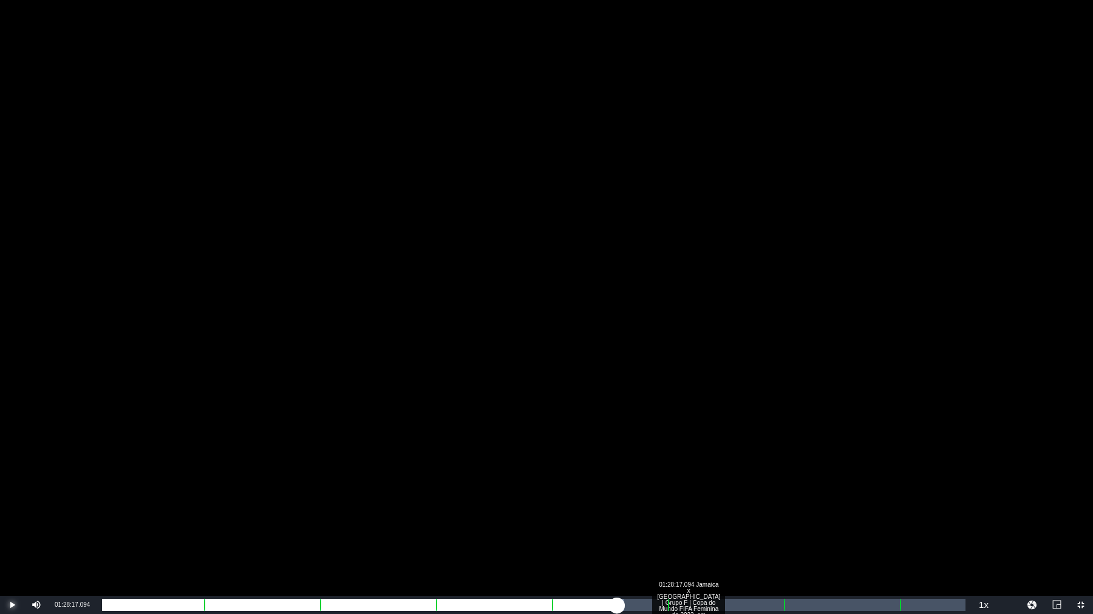
click at [702, 486] on div "01:28:17.094 Jamaica x Brasil | Grupo F | Copa do Mundo FIFA Feminina de 2023, …" at bounding box center [702, 605] width 1 height 12
click at [645, 486] on div "01:17:58.784" at bounding box center [373, 605] width 543 height 12
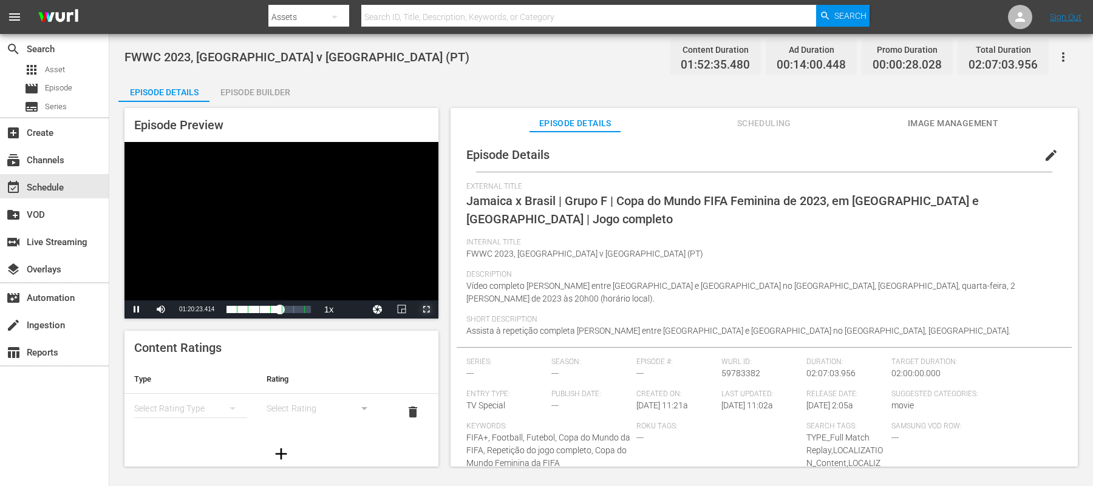
click at [426, 310] on span "Video Player" at bounding box center [426, 310] width 0 height 0
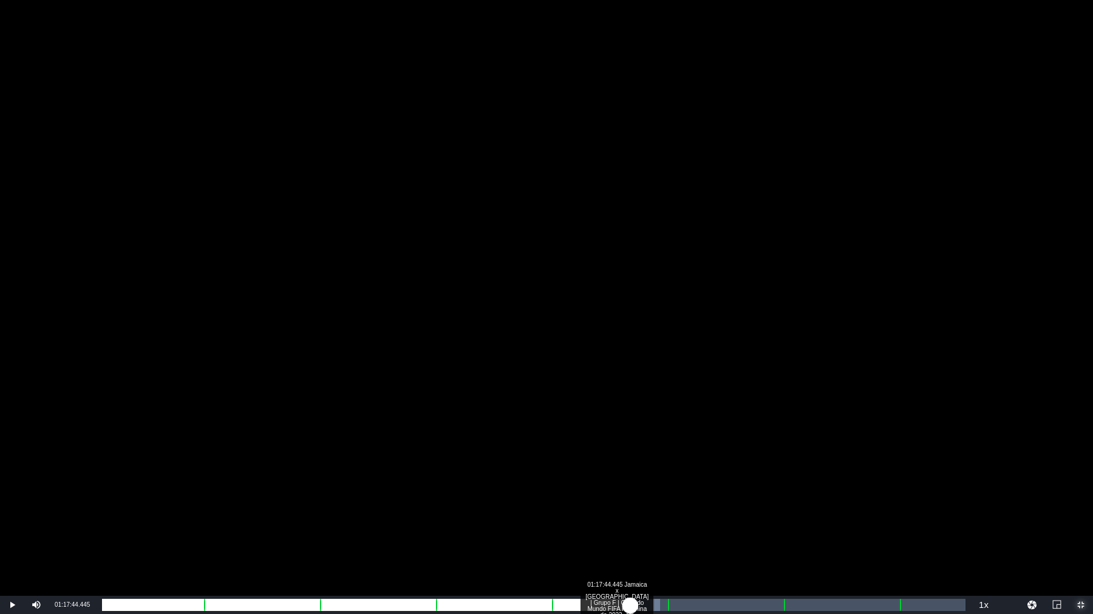
click at [630, 486] on div "Loaded : 64.63% 01:17:44.445 Jamaica x Brasil | Grupo F | Copa do Mundo FIFA Fe…" at bounding box center [533, 605] width 863 height 12
click at [583, 486] on div "Loaded : 61.97% 01:10:46.253 Jamaica x Brasil | Grupo F | Copa do Mundo FIFA Fe…" at bounding box center [533, 605] width 875 height 18
click at [583, 486] on div "01:02:32.168" at bounding box center [342, 605] width 481 height 12
click at [592, 486] on div "01:03:51.869" at bounding box center [347, 605] width 490 height 12
click at [600, 486] on div "01:04:58.762" at bounding box center [351, 605] width 498 height 12
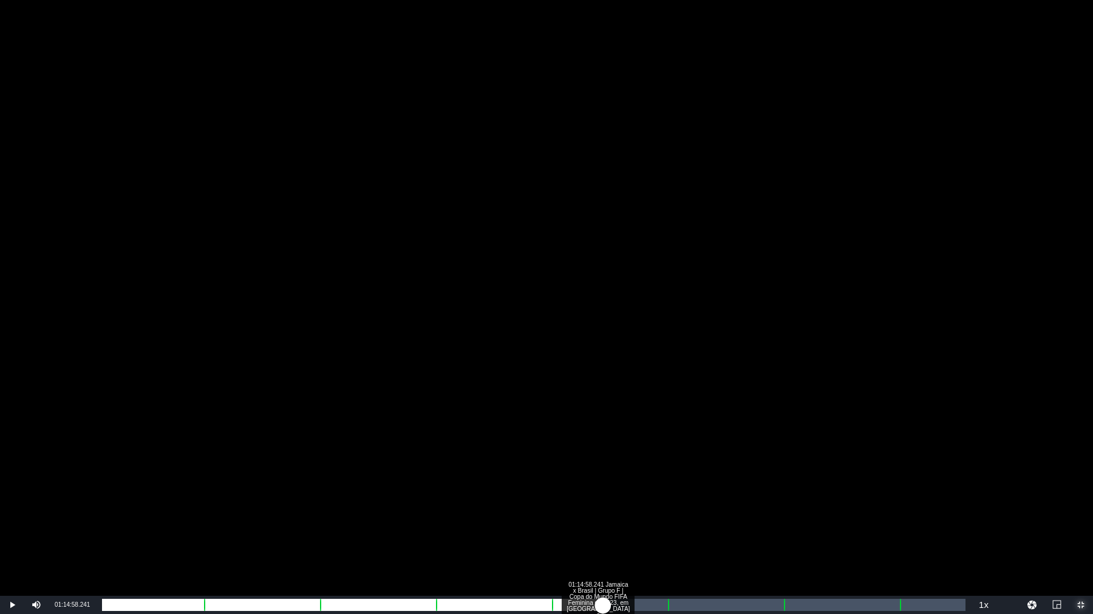
click at [603, 486] on div "01:05:29.730" at bounding box center [352, 605] width 501 height 12
click at [611, 486] on div "01:06:43.431" at bounding box center [356, 605] width 509 height 12
click at [625, 486] on div "01:07:32.120" at bounding box center [363, 605] width 523 height 12
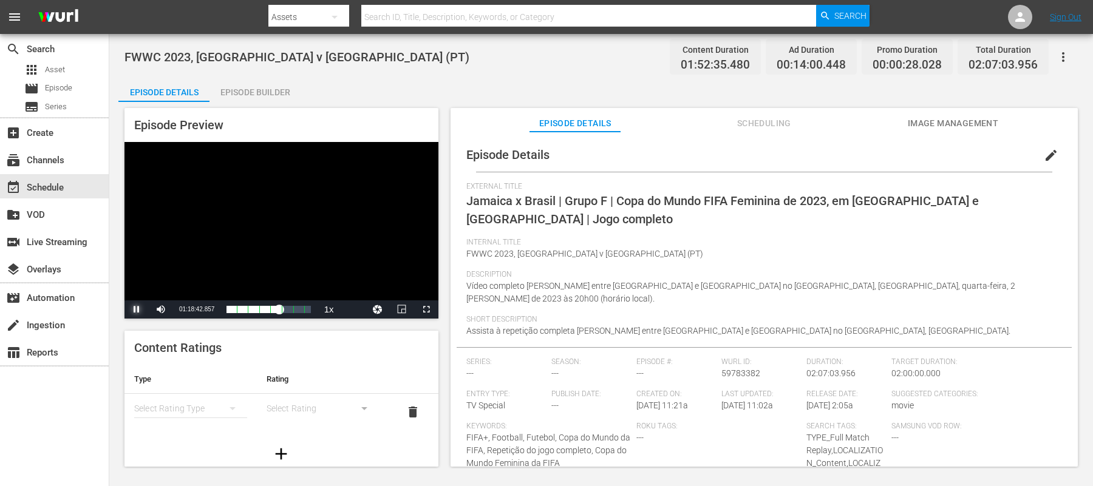
click at [137, 310] on span "Video Player" at bounding box center [137, 310] width 0 height 0
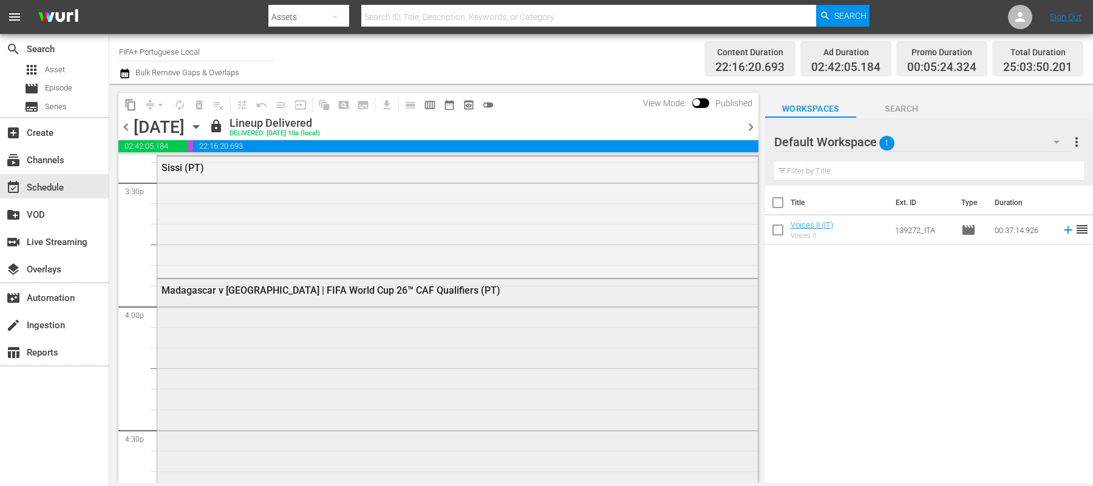
scroll to position [3811, 0]
click at [750, 128] on span "chevron_right" at bounding box center [750, 127] width 15 height 15
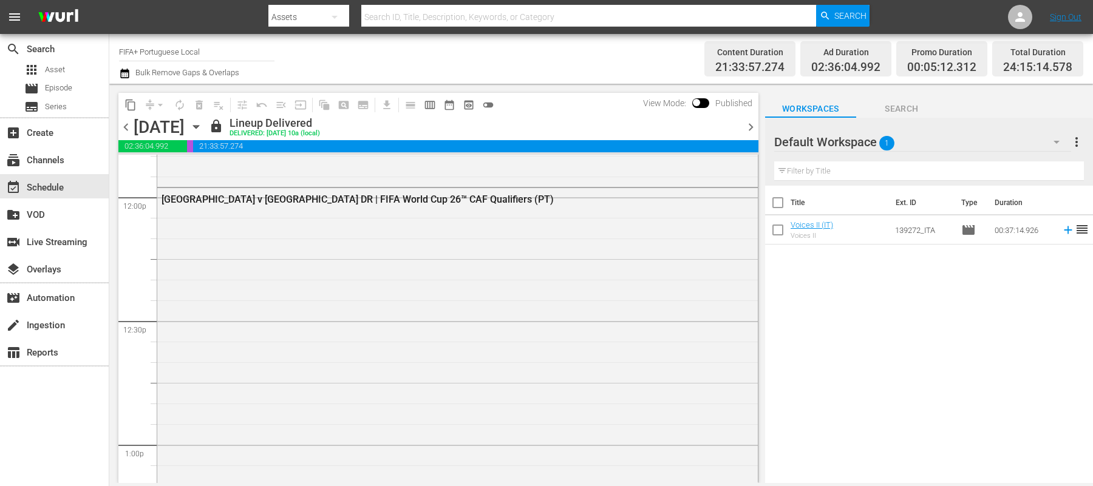
scroll to position [2931, 0]
click at [749, 127] on span "chevron_right" at bounding box center [750, 127] width 15 height 15
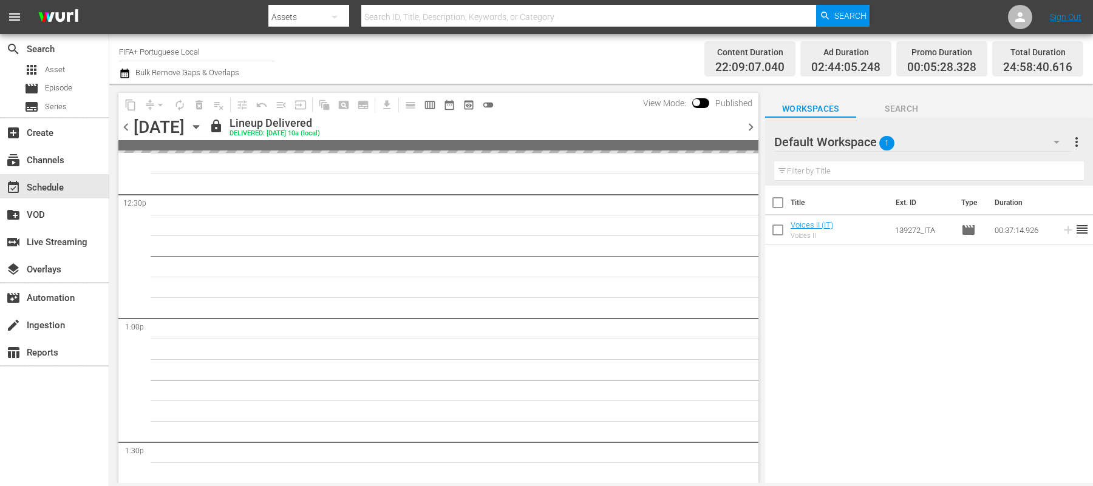
scroll to position [2910, 0]
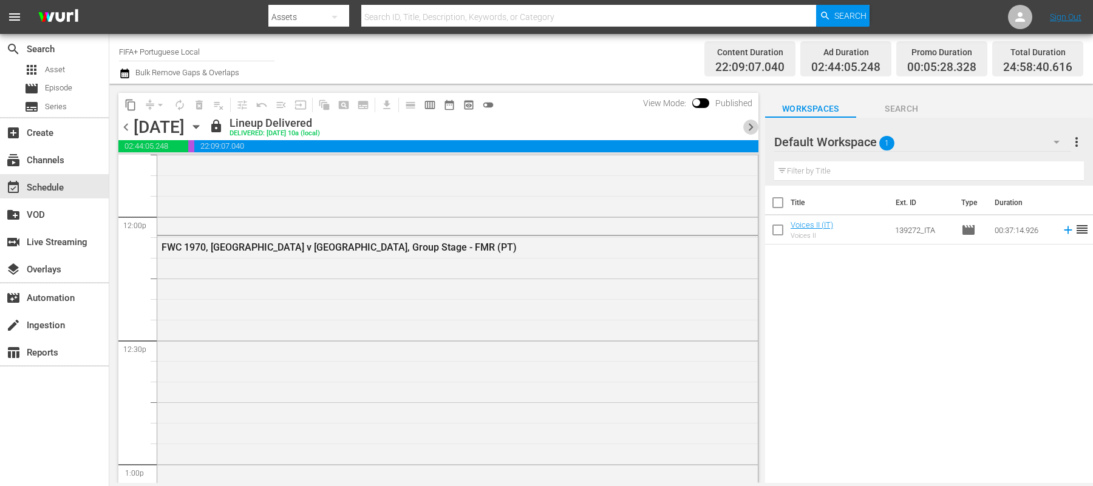
click at [747, 127] on span "chevron_right" at bounding box center [750, 127] width 15 height 15
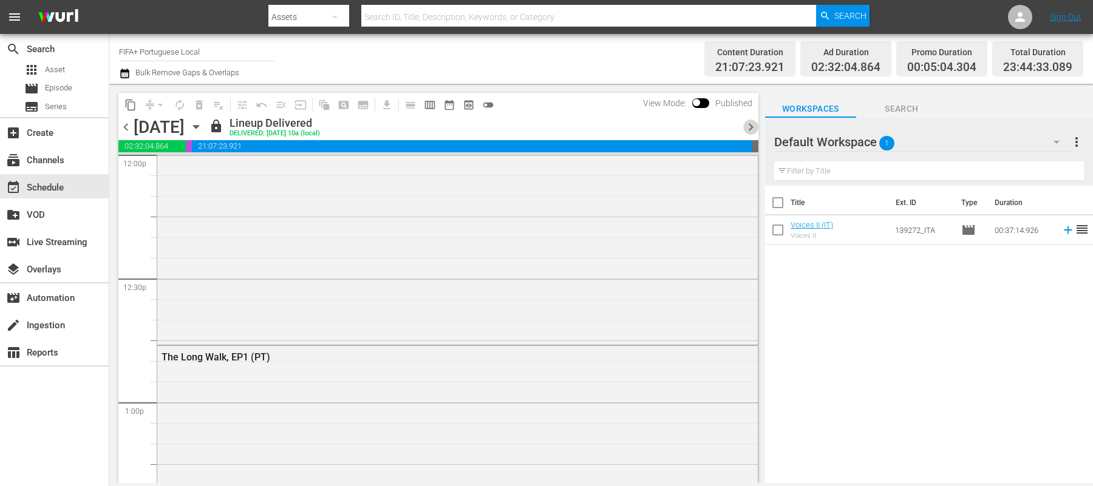
click at [747, 127] on span "chevron_right" at bounding box center [750, 127] width 15 height 15
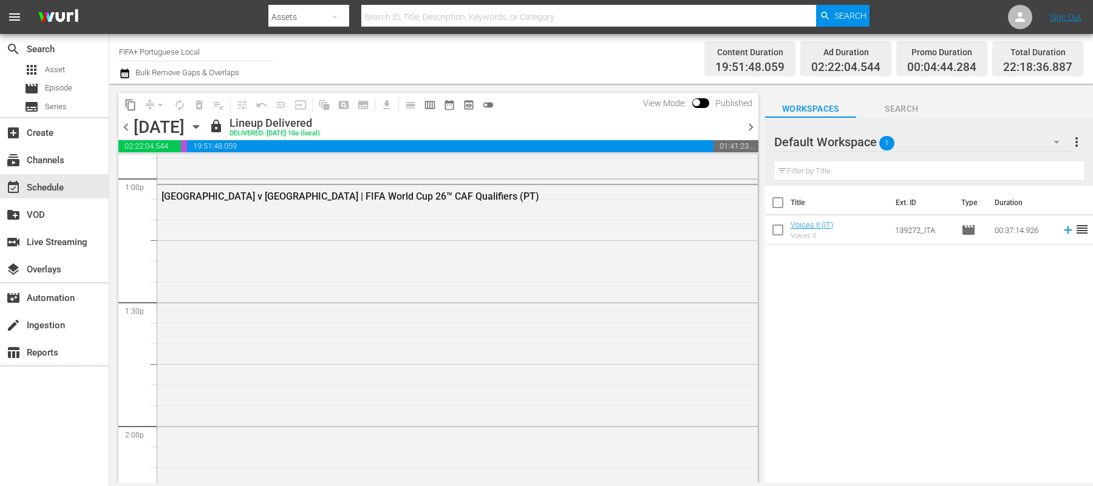
scroll to position [3191, 0]
click at [454, 218] on div "Equatorial Guinea v Tunisia | FIFA World Cup 26™ CAF Qualifiers (PT)" at bounding box center [457, 426] width 600 height 471
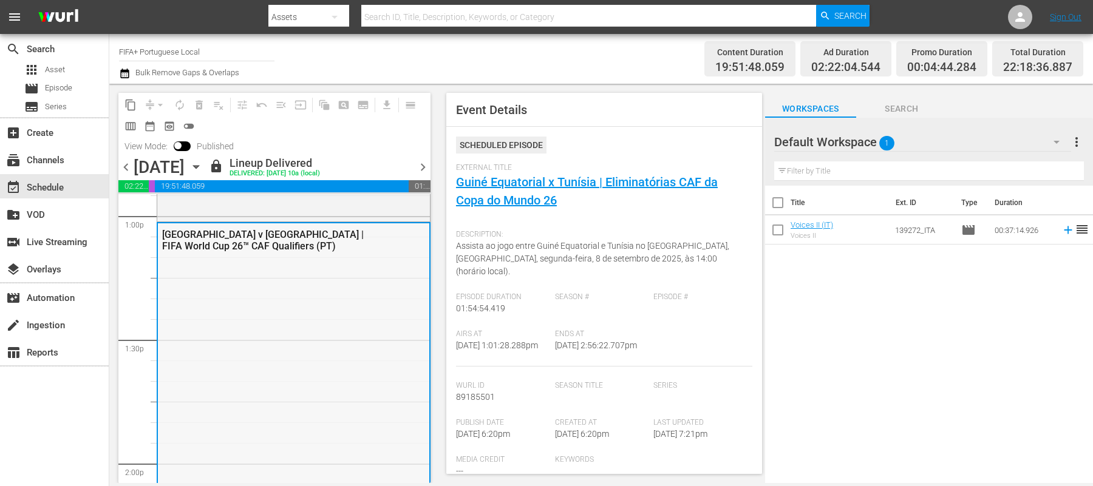
scroll to position [3192, 0]
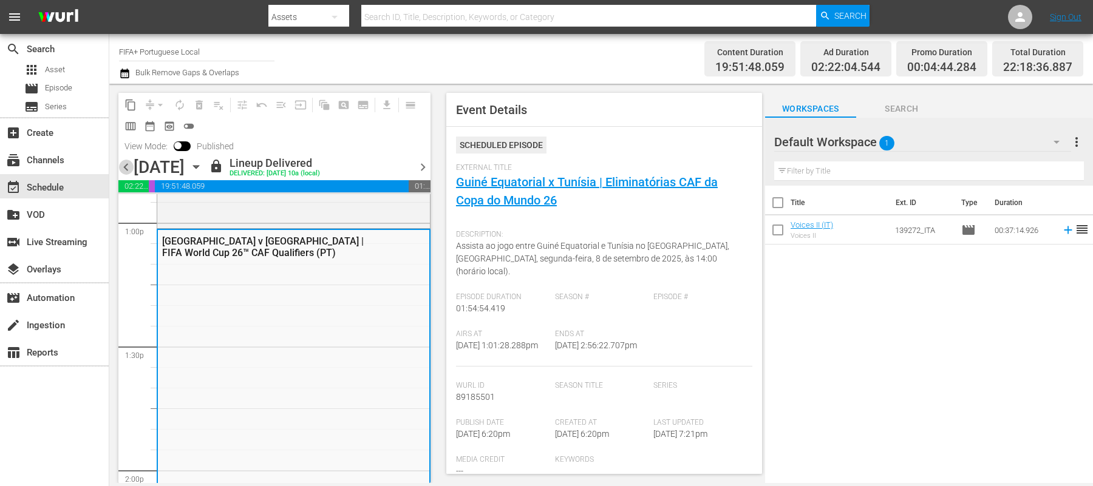
click at [124, 169] on span "chevron_left" at bounding box center [125, 167] width 15 height 15
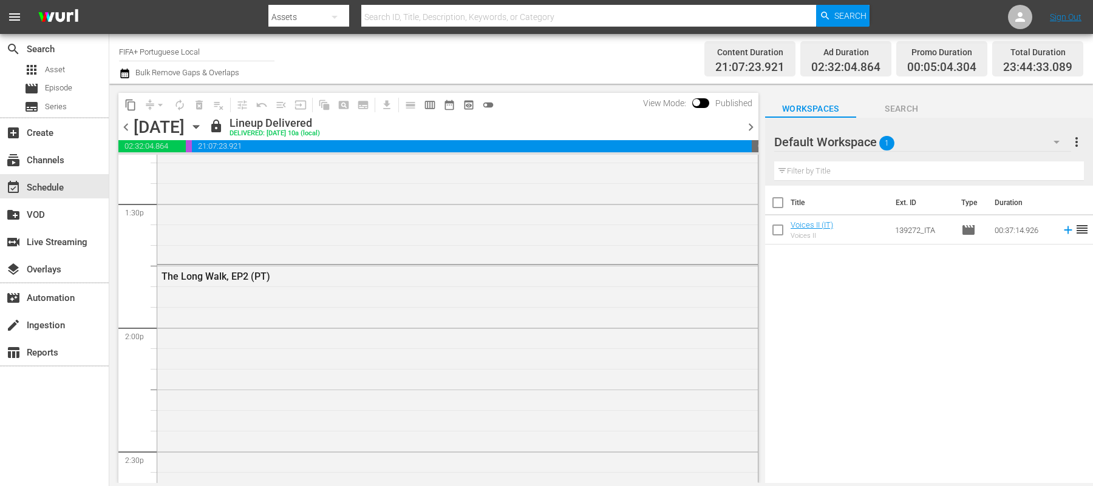
scroll to position [3192, 0]
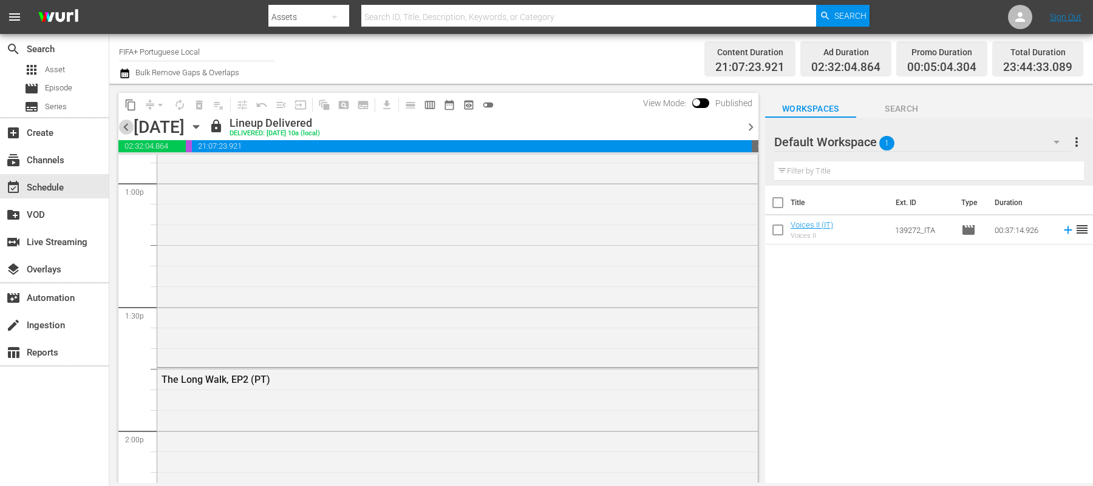
click at [124, 124] on span "chevron_left" at bounding box center [125, 127] width 15 height 15
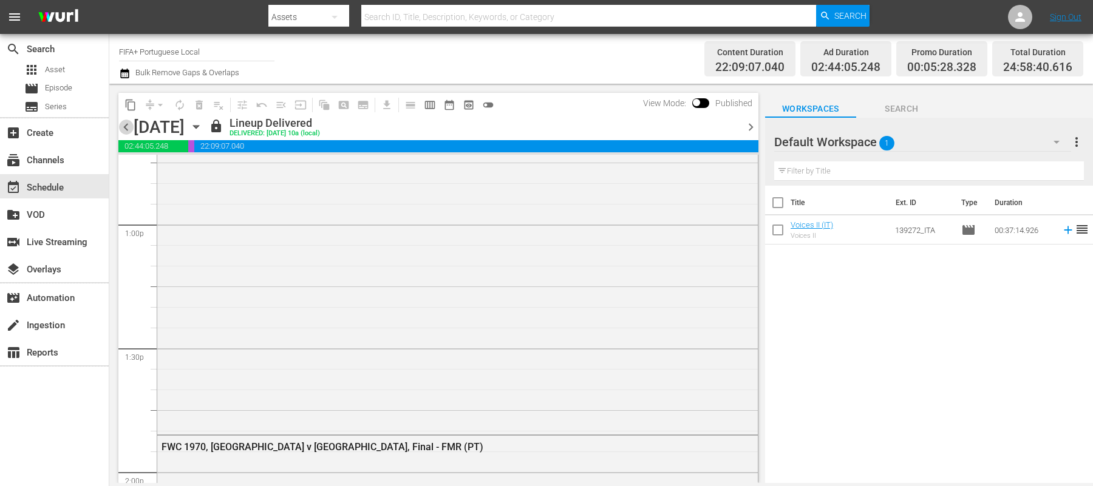
click at [124, 124] on span "chevron_left" at bounding box center [125, 127] width 15 height 15
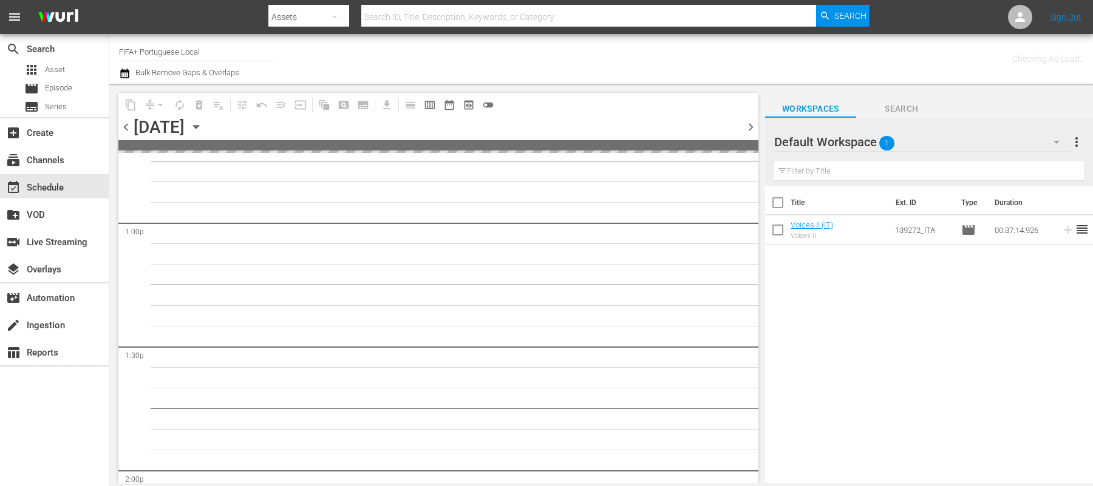
scroll to position [3295, 0]
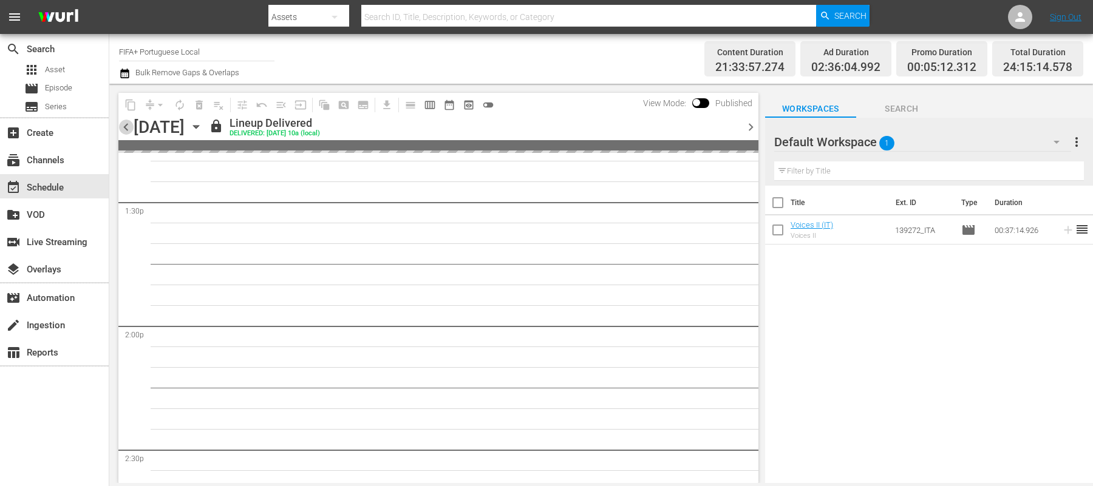
click at [124, 124] on span "chevron_left" at bounding box center [125, 127] width 15 height 15
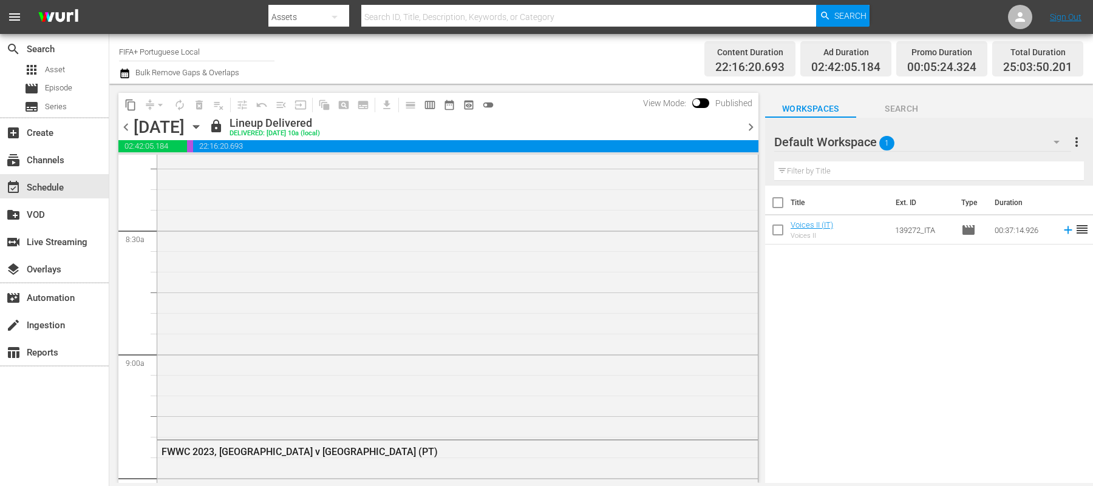
scroll to position [2031, 0]
